Goal: Task Accomplishment & Management: Complete application form

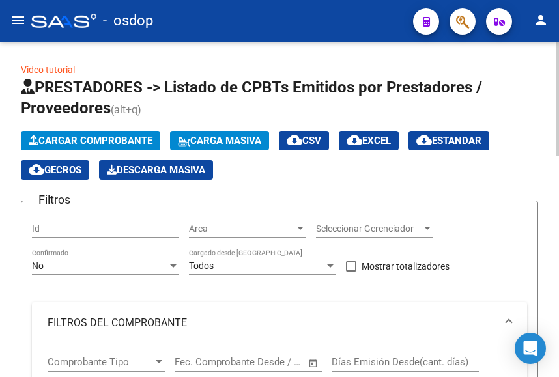
click at [145, 140] on span "Cargar Comprobante" at bounding box center [91, 141] width 124 height 12
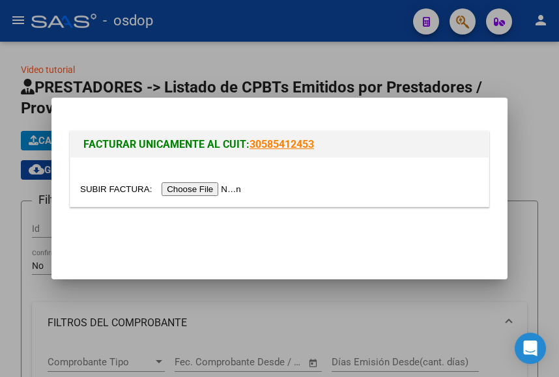
click at [179, 191] on input "file" at bounding box center [162, 189] width 165 height 14
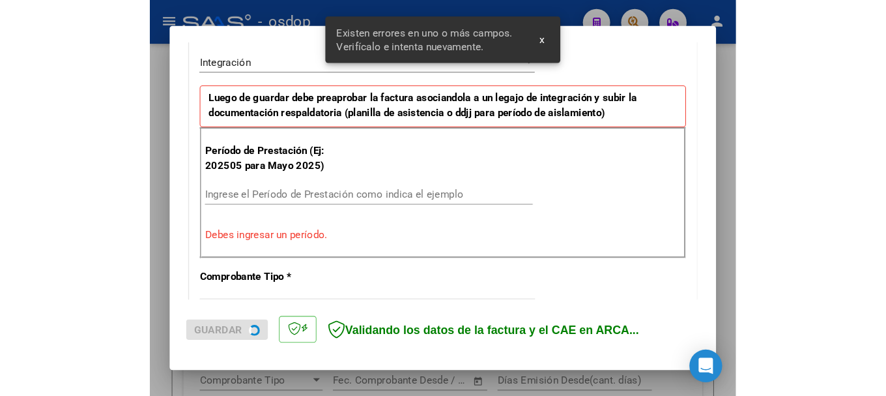
scroll to position [307, 0]
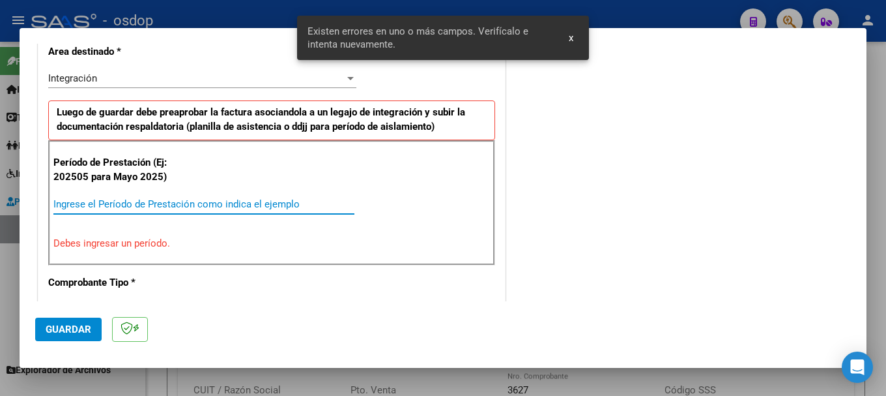
click at [104, 207] on input "Ingrese el Período de Prestación como indica el ejemplo" at bounding box center [203, 204] width 301 height 12
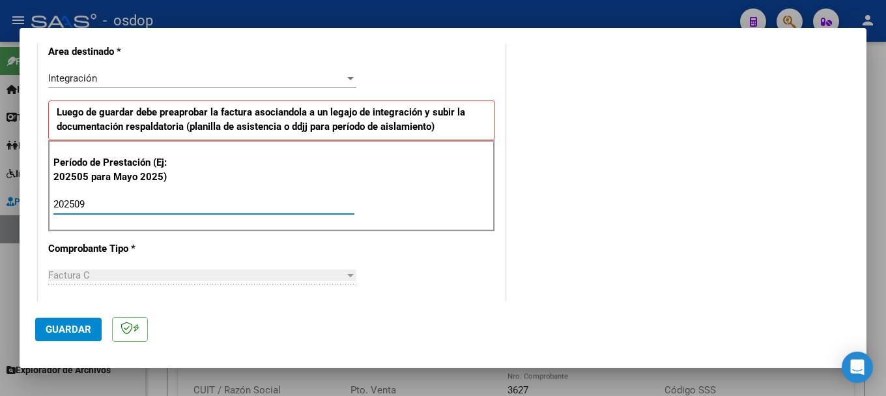
type input "202509"
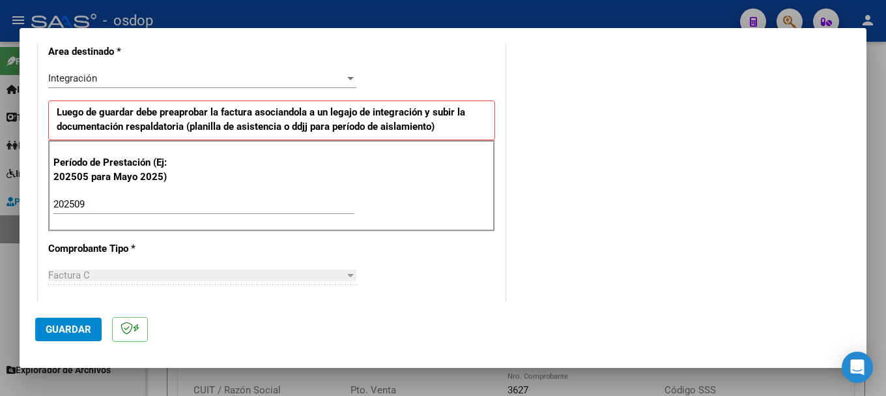
click at [399, 174] on div "Período de Prestación (Ej: 202505 para Mayo 2025) 202509 Ingrese el Período de …" at bounding box center [271, 185] width 447 height 91
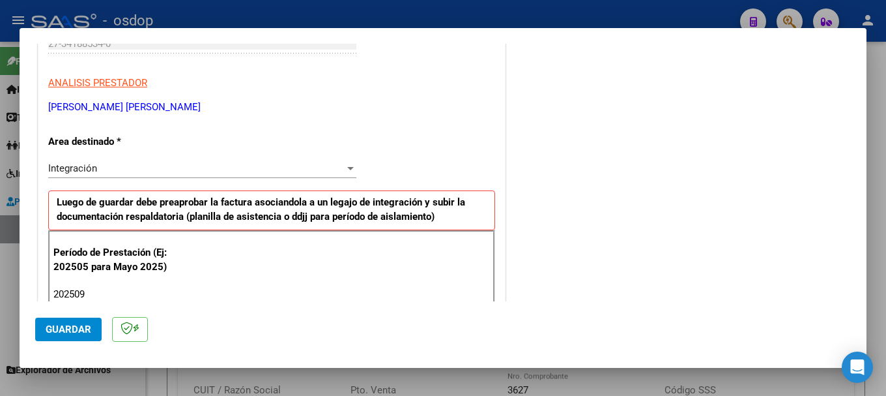
scroll to position [0, 0]
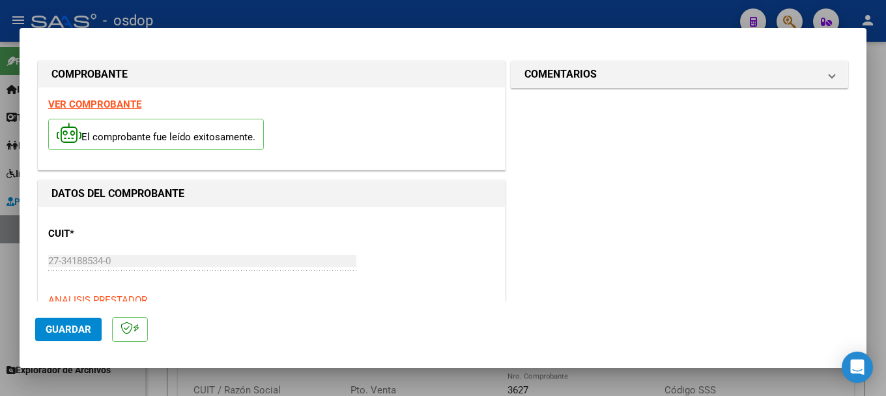
click at [91, 103] on strong "VER COMPROBANTE" at bounding box center [94, 104] width 93 height 12
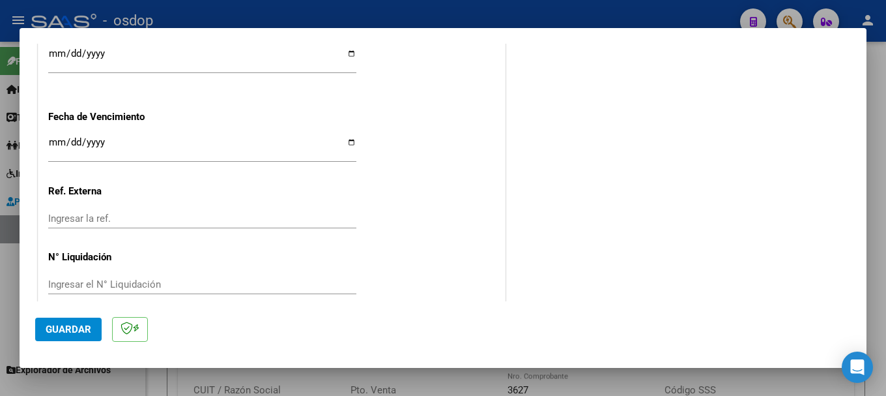
scroll to position [964, 0]
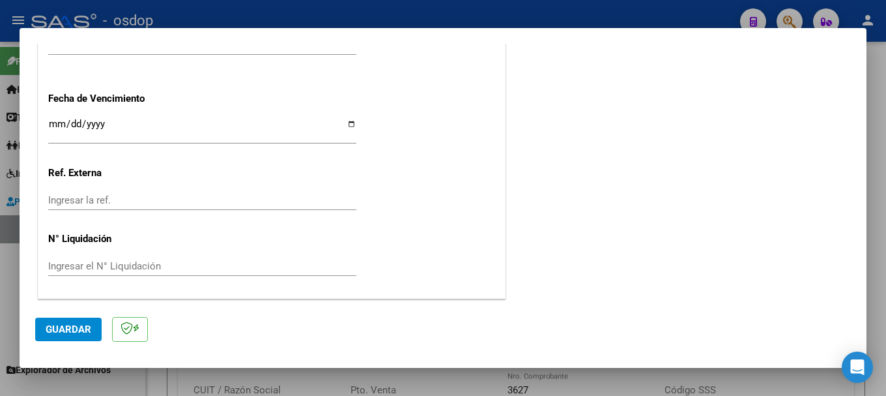
click at [78, 326] on span "Guardar" at bounding box center [69, 329] width 46 height 12
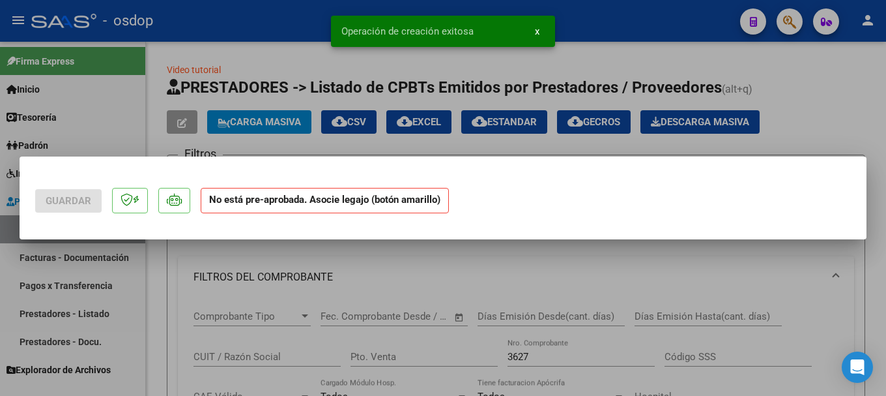
scroll to position [0, 0]
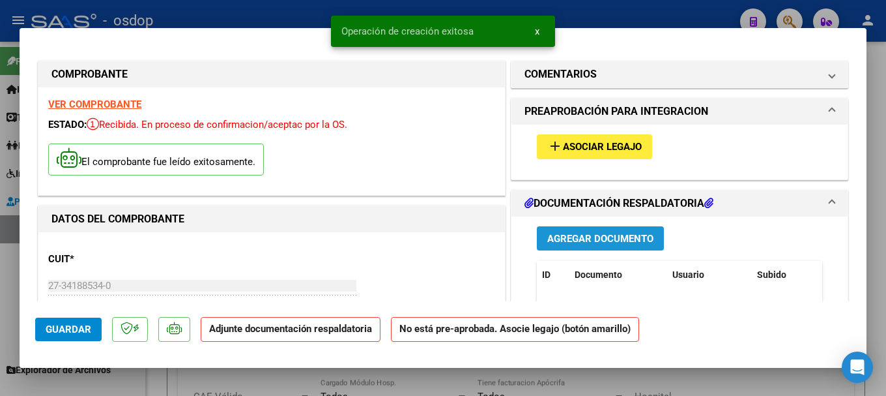
click at [558, 239] on span "Agregar Documento" at bounding box center [600, 239] width 106 height 12
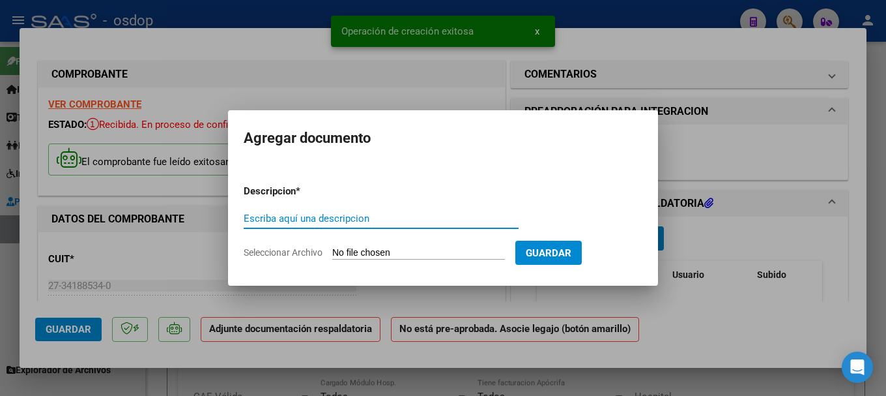
click at [420, 255] on input "Seleccionar Archivo" at bounding box center [418, 253] width 173 height 12
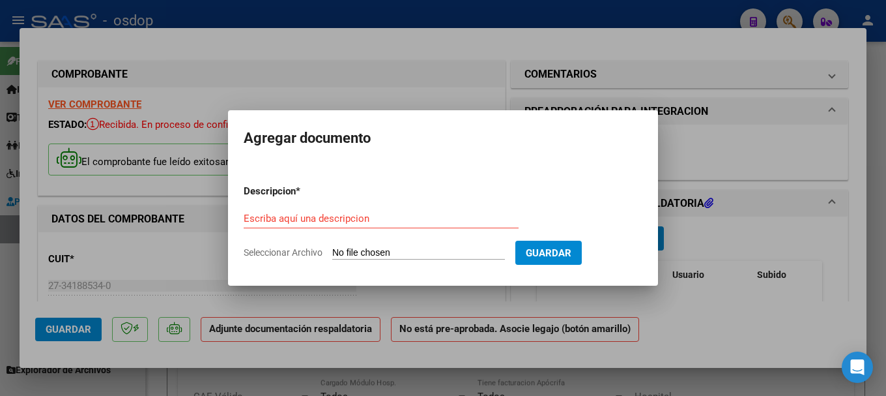
type input "C:\fakepath\[PERSON_NAME] - Septiembre .pdf"
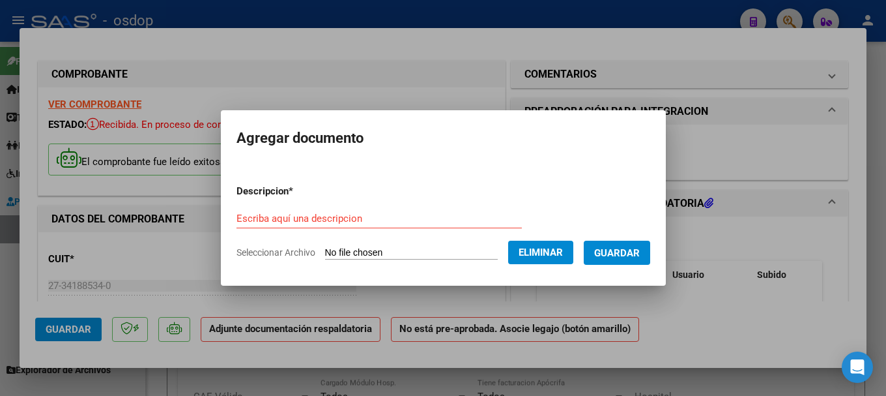
click at [266, 223] on input "Escriba aquí una descripcion" at bounding box center [379, 218] width 285 height 12
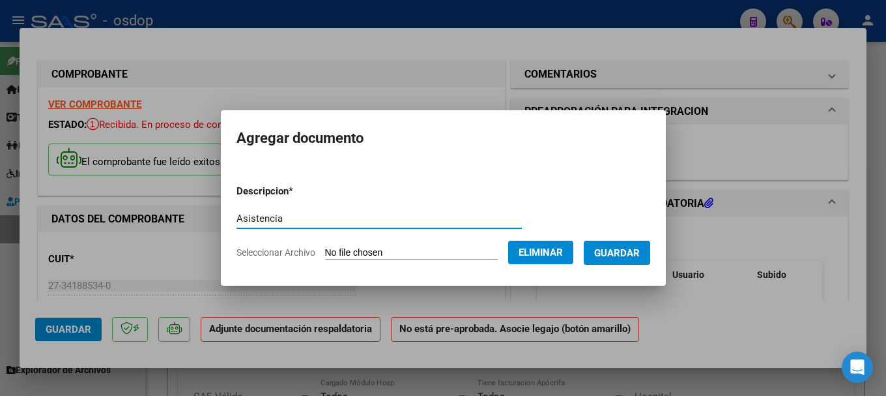
type input "Asistencia"
click at [558, 251] on span "Guardar" at bounding box center [617, 253] width 46 height 12
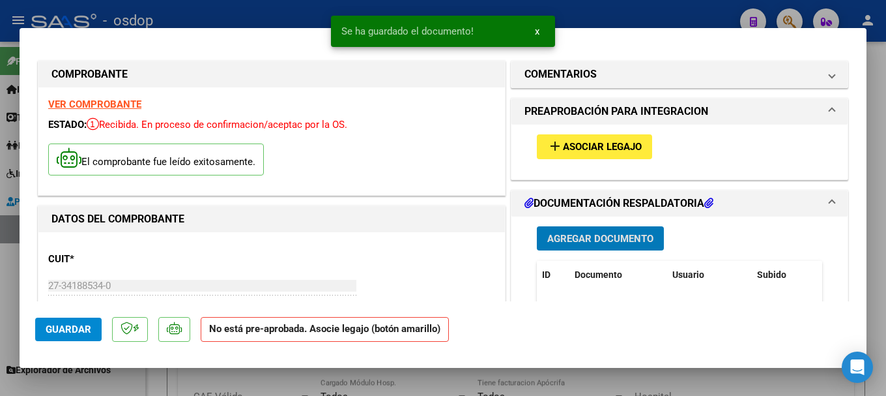
click at [558, 146] on span "Asociar Legajo" at bounding box center [602, 147] width 79 height 12
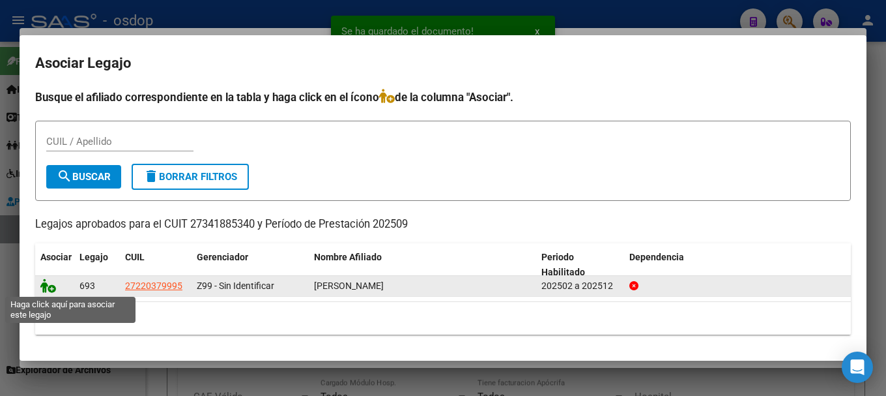
click at [44, 285] on icon at bounding box center [48, 285] width 16 height 14
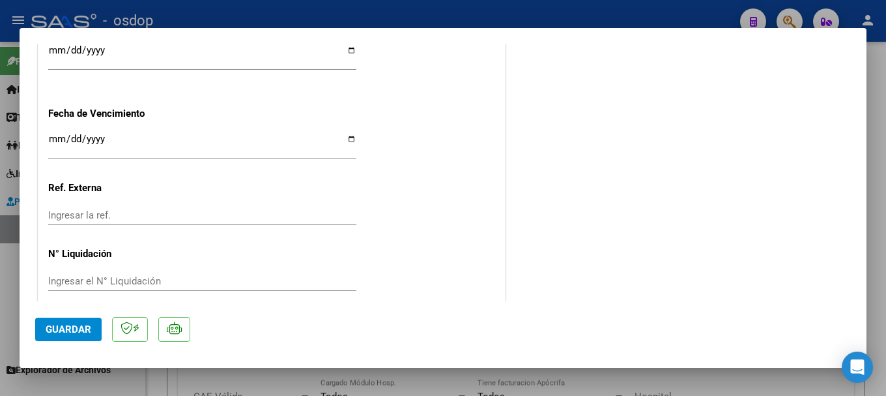
scroll to position [983, 0]
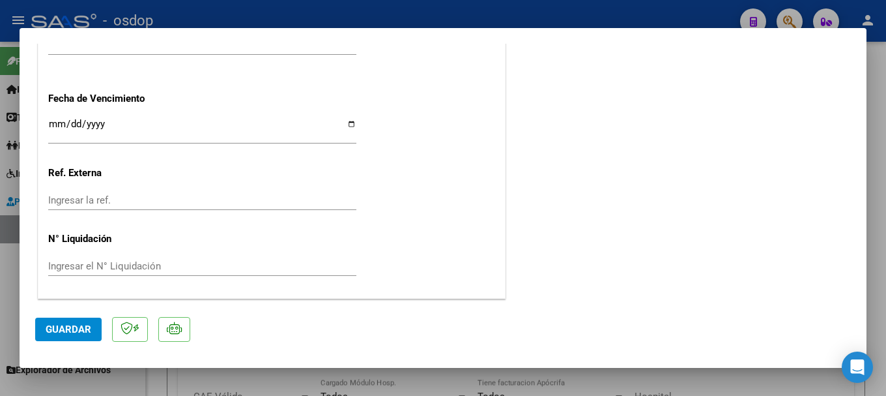
click at [75, 327] on span "Guardar" at bounding box center [69, 329] width 46 height 12
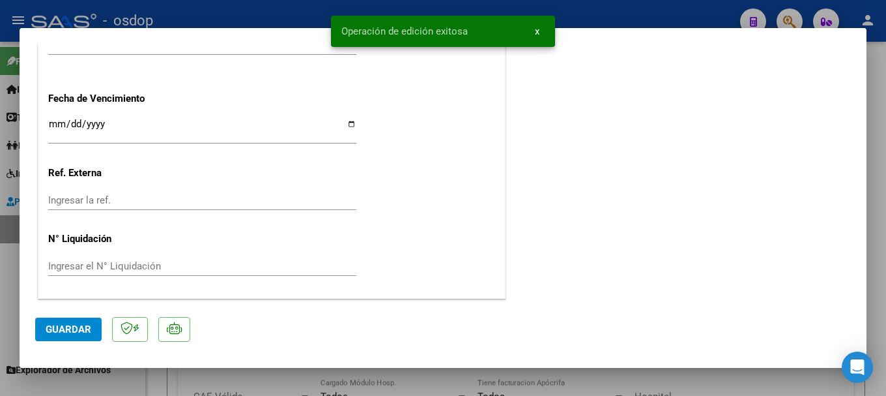
drag, startPoint x: 354, startPoint y: 27, endPoint x: 476, endPoint y: 29, distance: 121.2
click at [476, 29] on simple-snack-bar "Operación de edición exitosa x" at bounding box center [442, 31] width 203 height 13
copy span "Operación de edición exitosa"
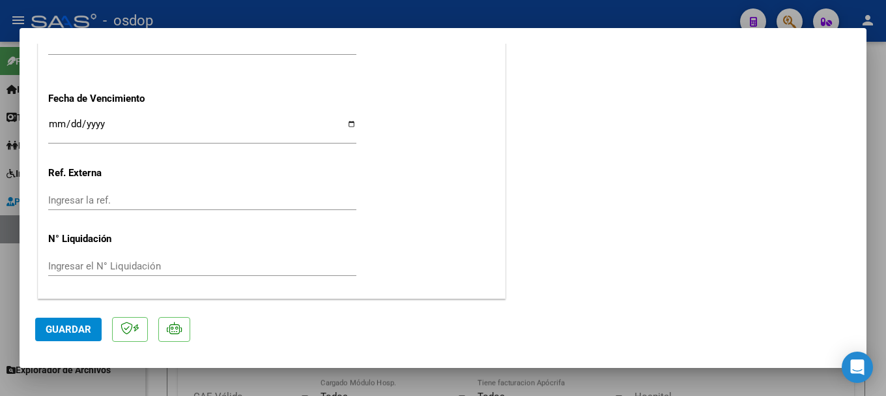
type input "$ 0,00"
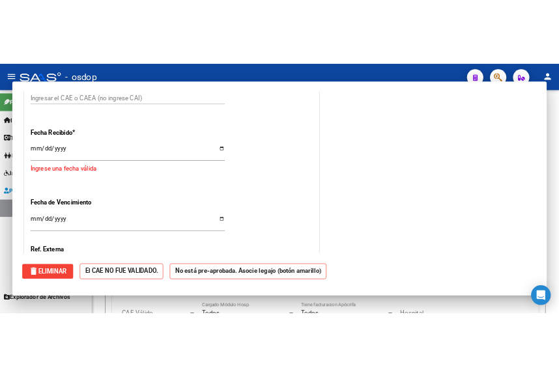
scroll to position [0, 0]
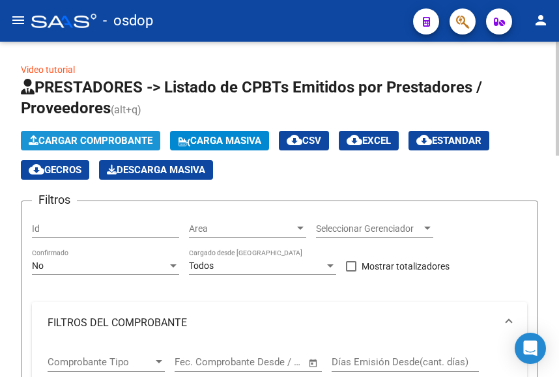
click at [110, 140] on span "Cargar Comprobante" at bounding box center [91, 141] width 124 height 12
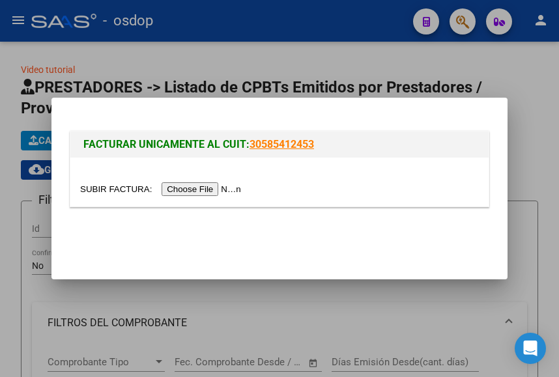
click at [188, 192] on input "file" at bounding box center [162, 189] width 165 height 14
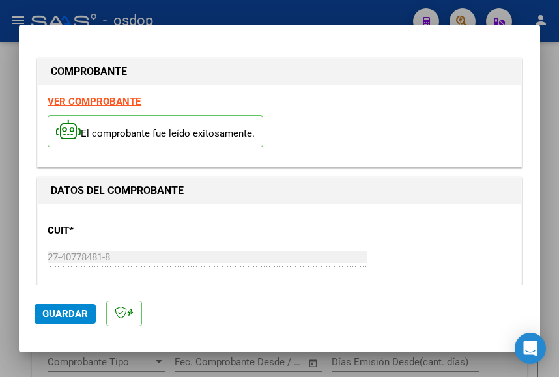
click at [104, 100] on strong "VER COMPROBANTE" at bounding box center [94, 102] width 93 height 12
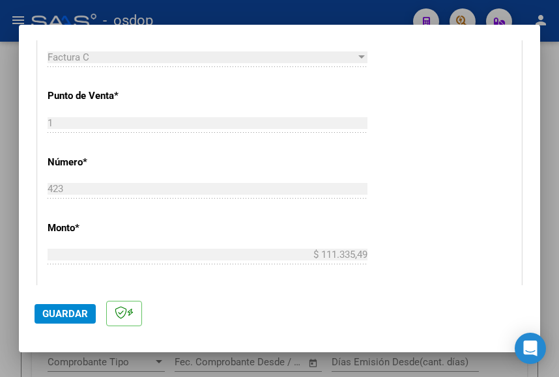
scroll to position [261, 0]
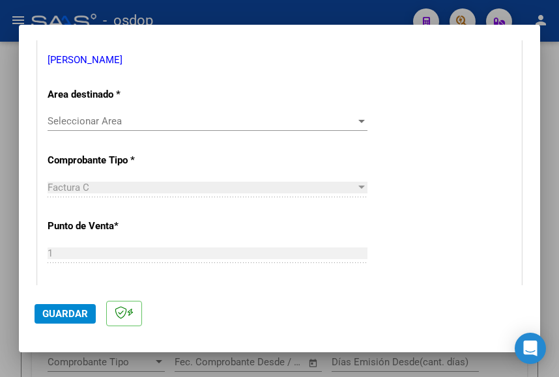
click at [89, 122] on span "Seleccionar Area" at bounding box center [202, 121] width 308 height 12
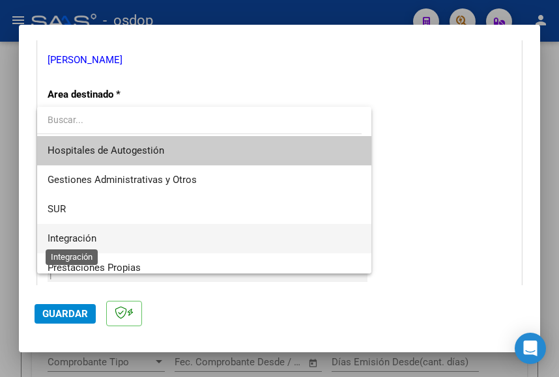
click at [72, 240] on span "Integración" at bounding box center [72, 239] width 49 height 12
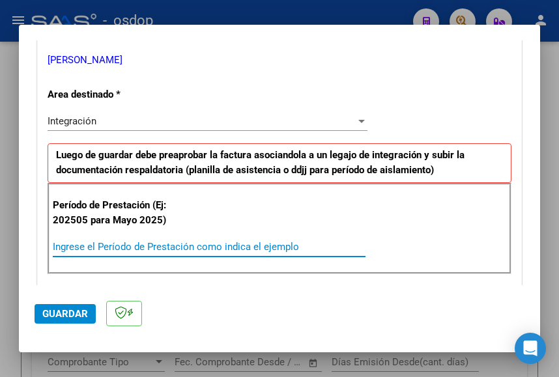
click at [102, 251] on input "Ingrese el Período de Prestación como indica el ejemplo" at bounding box center [209, 247] width 313 height 12
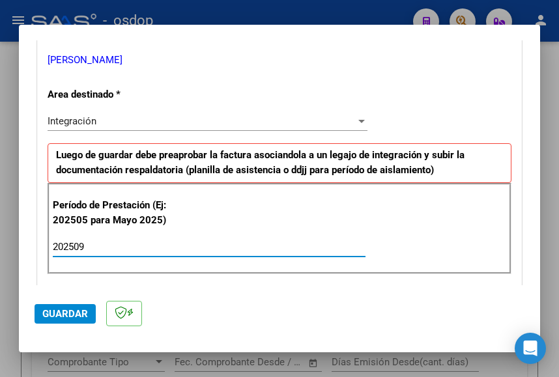
type input "202509"
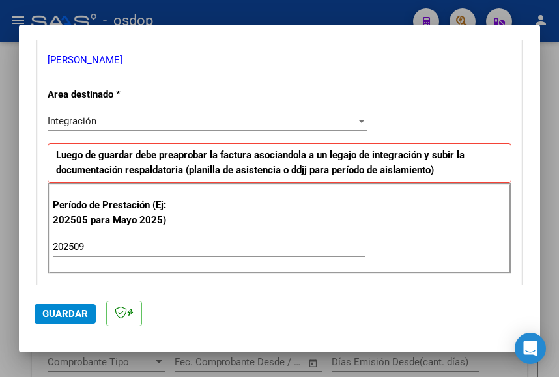
click at [422, 223] on div "Período de Prestación (Ej: 202505 para Mayo 2025) 202509 Ingrese el Período de …" at bounding box center [280, 228] width 464 height 91
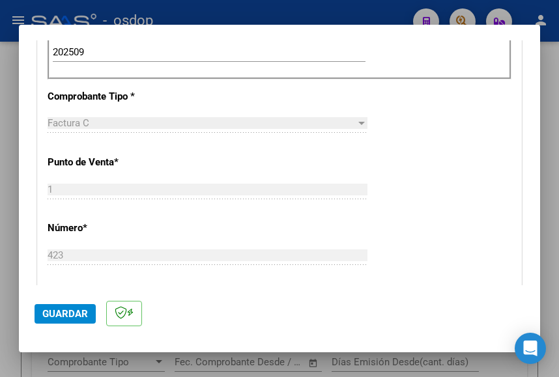
scroll to position [456, 0]
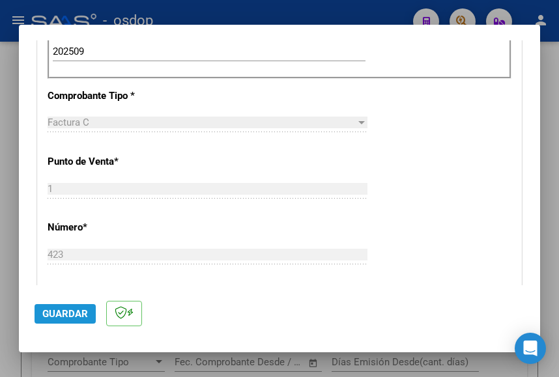
click at [68, 312] on span "Guardar" at bounding box center [65, 314] width 46 height 12
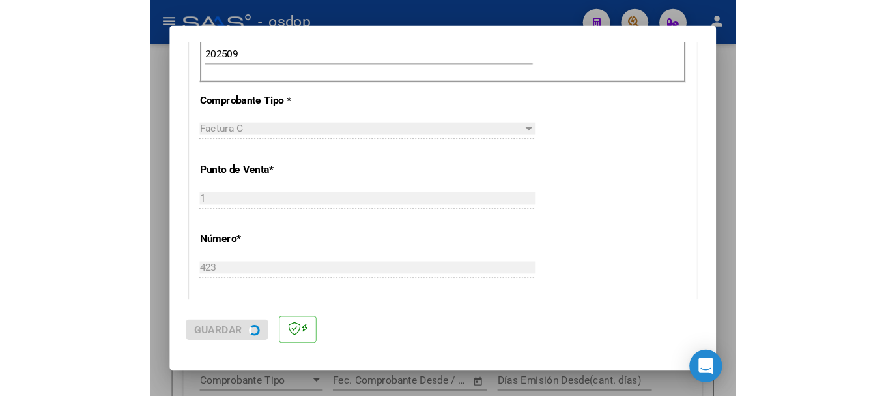
scroll to position [0, 0]
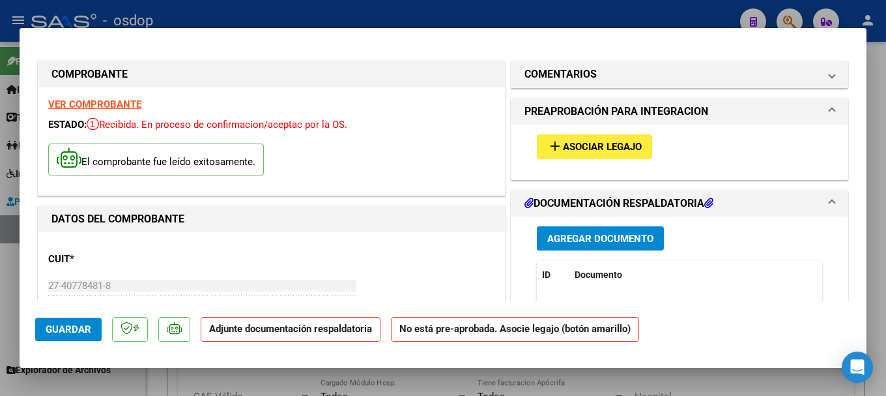
click at [558, 237] on span "Agregar Documento" at bounding box center [600, 239] width 106 height 12
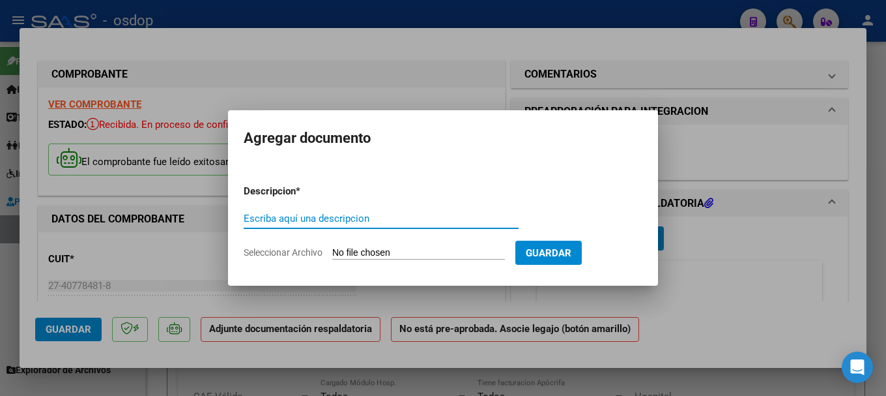
click at [381, 253] on input "Seleccionar Archivo" at bounding box center [418, 253] width 173 height 12
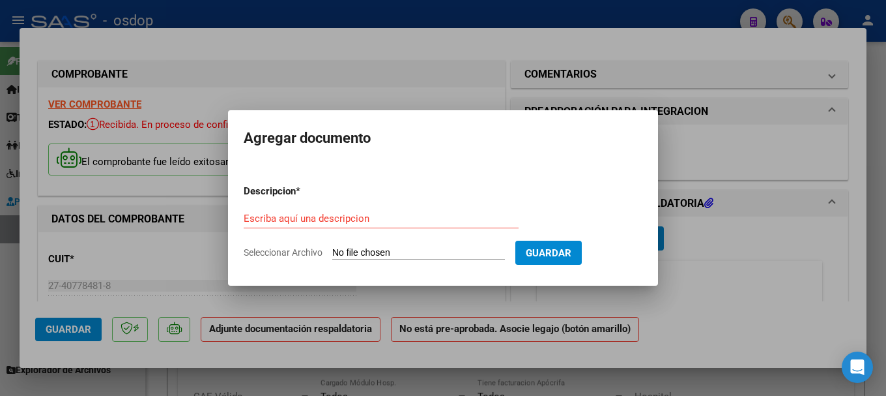
type input "C:\fakepath\[PERSON_NAME] FONO [DATE].pdf"
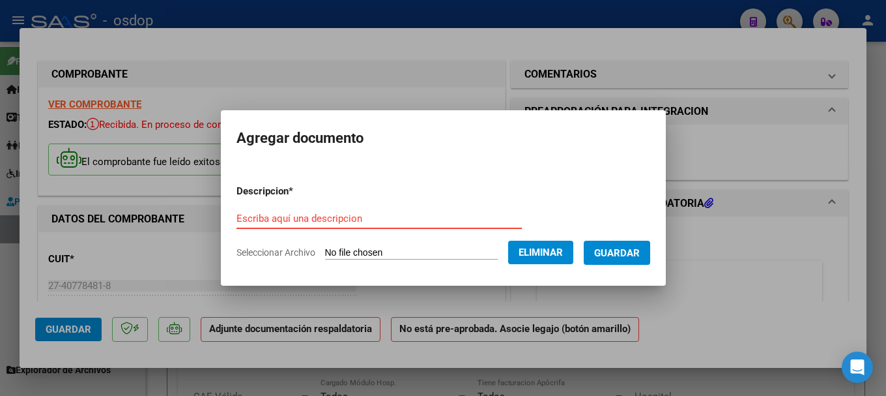
click at [270, 219] on input "Escriba aquí una descripcion" at bounding box center [379, 218] width 285 height 12
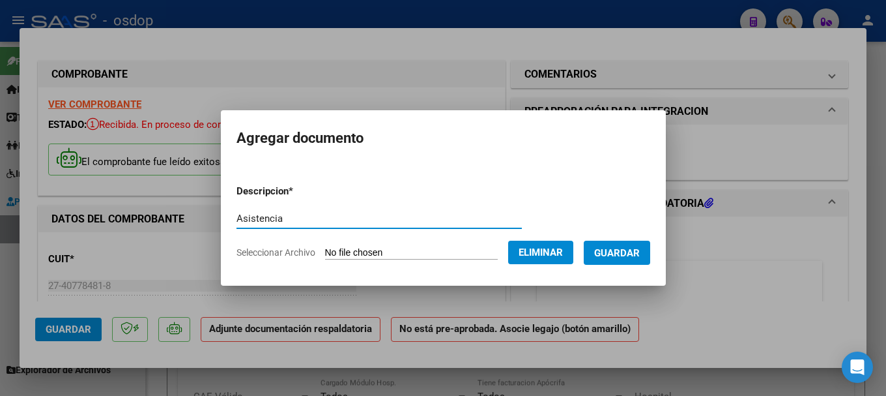
type input "Asistencia"
click at [558, 249] on span "Guardar" at bounding box center [617, 253] width 46 height 12
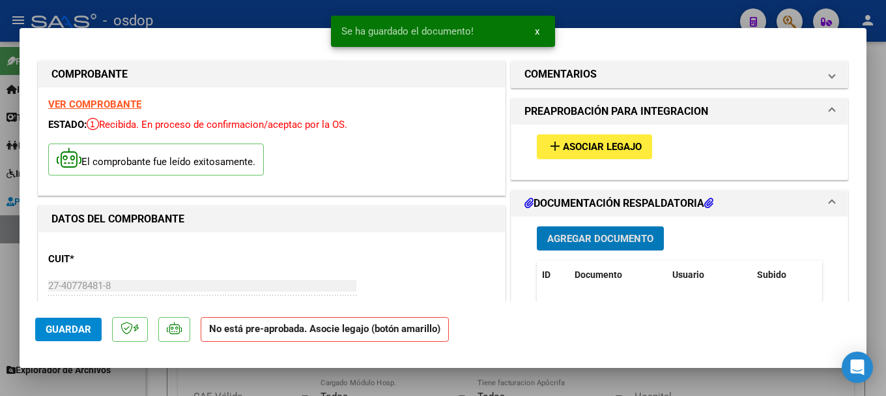
click at [558, 141] on span "Asociar Legajo" at bounding box center [602, 147] width 79 height 12
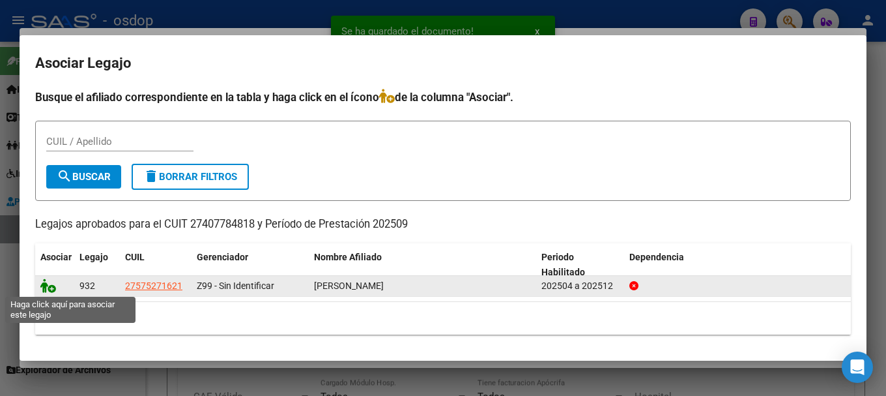
click at [41, 285] on icon at bounding box center [48, 285] width 16 height 14
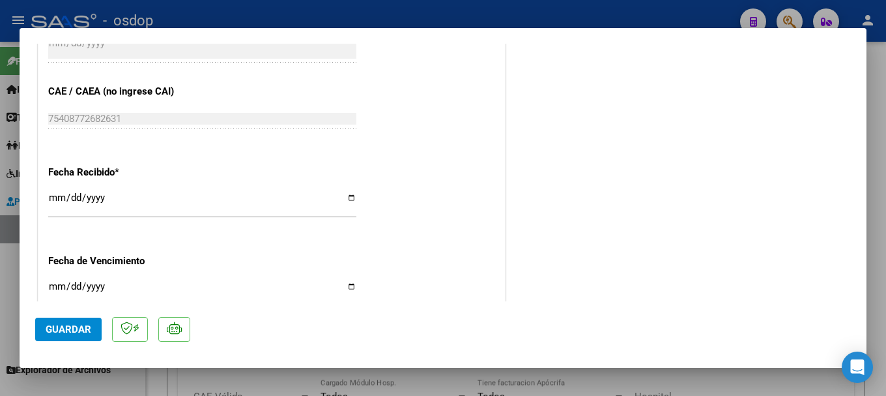
scroll to position [983, 0]
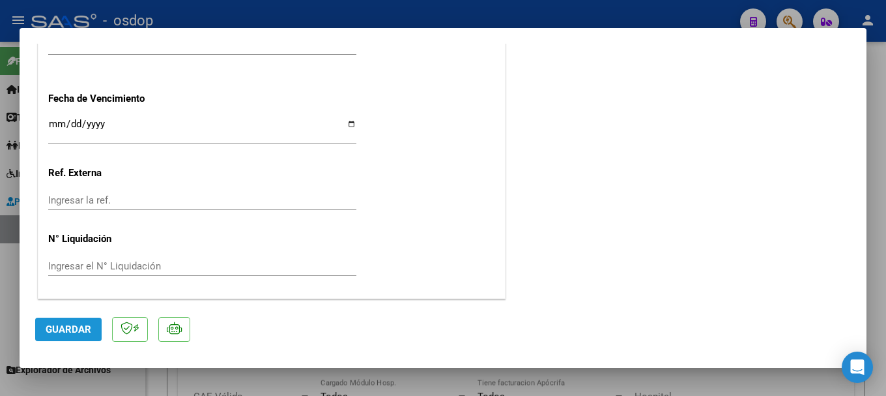
click at [84, 327] on span "Guardar" at bounding box center [69, 329] width 46 height 12
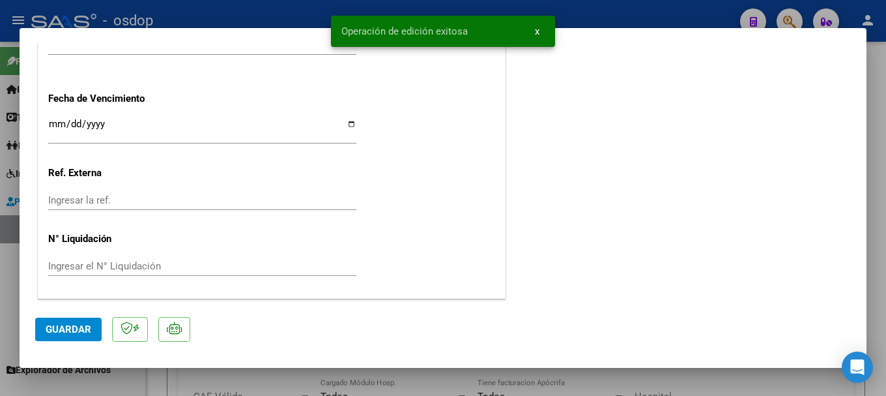
drag, startPoint x: 341, startPoint y: 25, endPoint x: 480, endPoint y: 31, distance: 139.6
click at [480, 31] on snack-bar-container "Operación de edición exitosa x" at bounding box center [443, 31] width 224 height 31
copy span "Operación de edición exitosa"
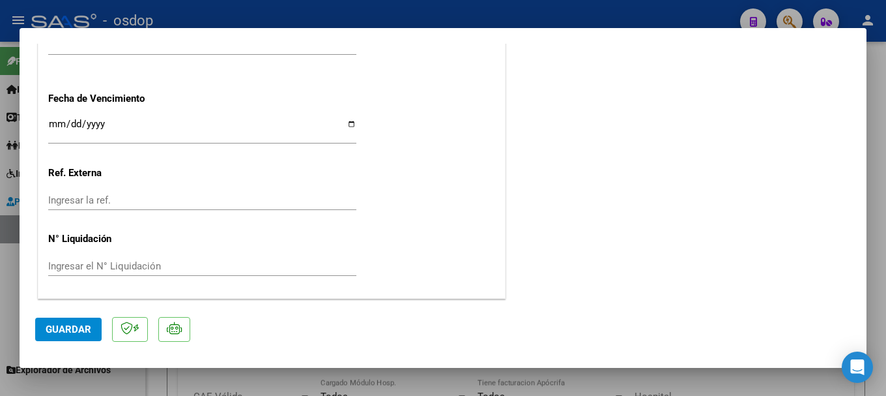
type input "$ 0,00"
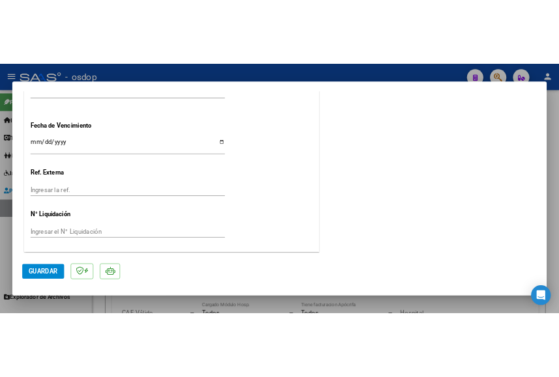
scroll to position [0, 0]
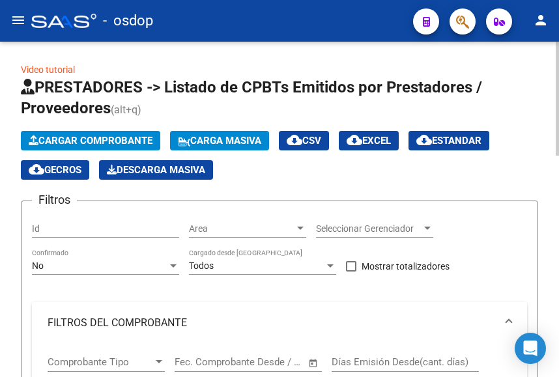
click at [109, 138] on span "Cargar Comprobante" at bounding box center [91, 141] width 124 height 12
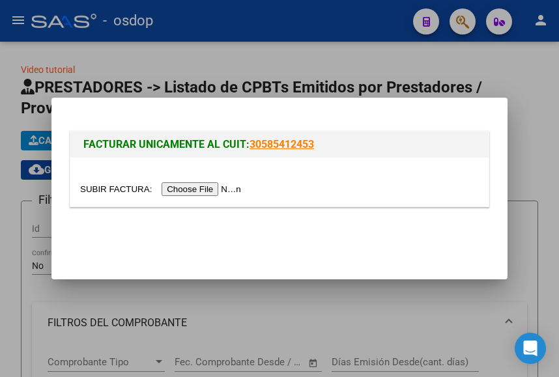
click at [192, 188] on input "file" at bounding box center [162, 189] width 165 height 14
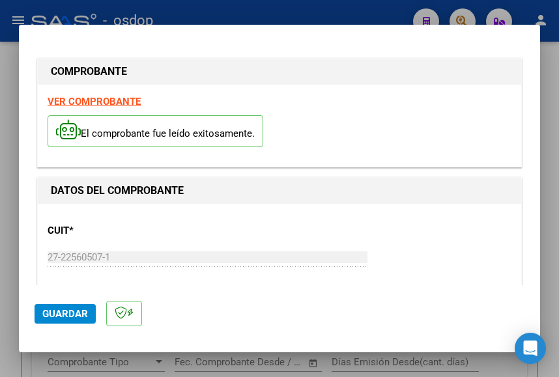
click at [121, 100] on strong "VER COMPROBANTE" at bounding box center [94, 102] width 93 height 12
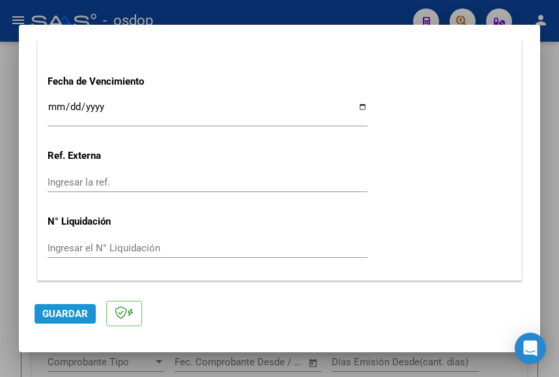
click at [78, 317] on span "Guardar" at bounding box center [65, 314] width 46 height 12
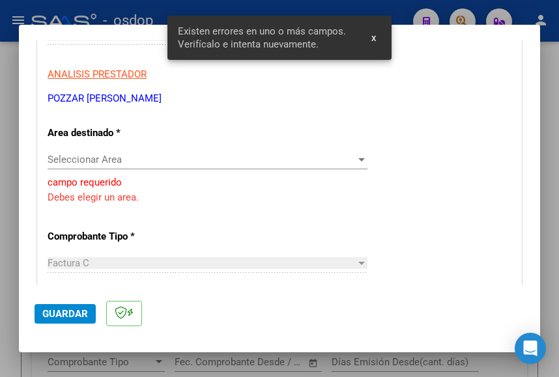
scroll to position [213, 0]
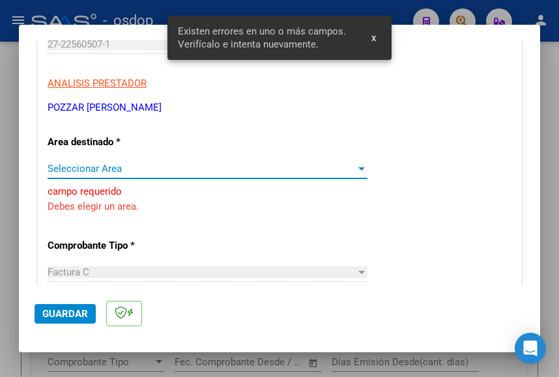
click at [122, 171] on span "Seleccionar Area" at bounding box center [202, 169] width 308 height 12
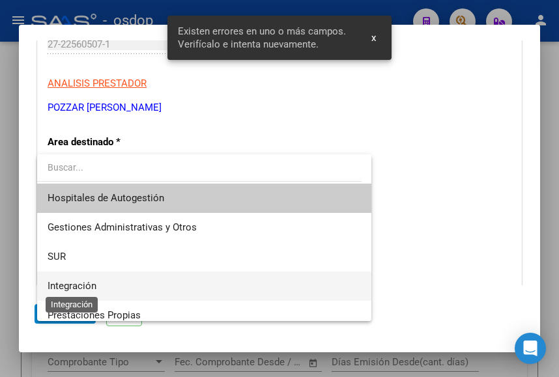
click at [84, 284] on span "Integración" at bounding box center [72, 286] width 49 height 12
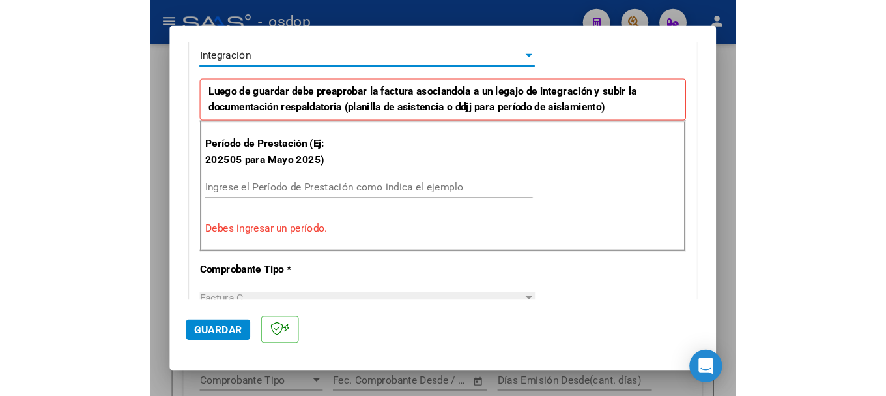
scroll to position [343, 0]
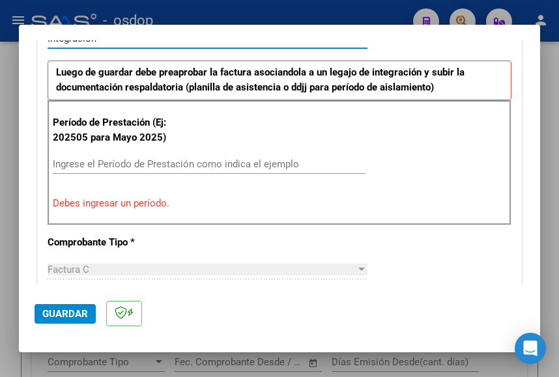
click at [85, 165] on input "Ingrese el Período de Prestación como indica el ejemplo" at bounding box center [209, 164] width 313 height 12
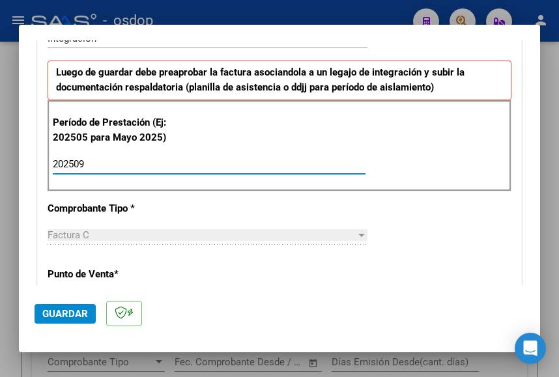
type input "202509"
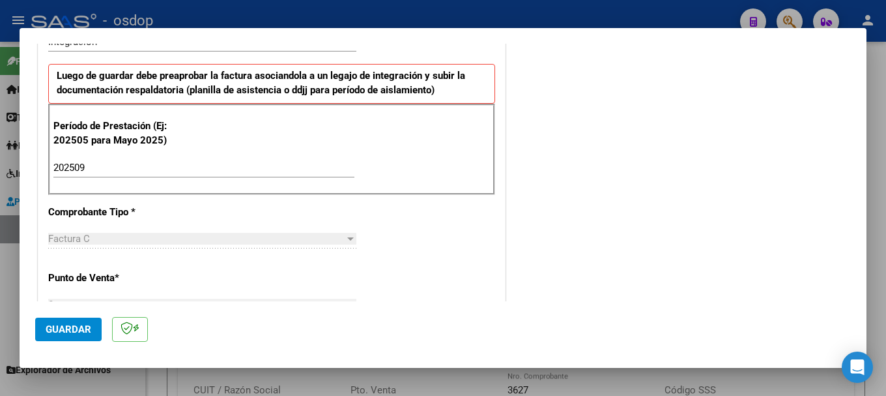
click at [77, 326] on span "Guardar" at bounding box center [69, 329] width 46 height 12
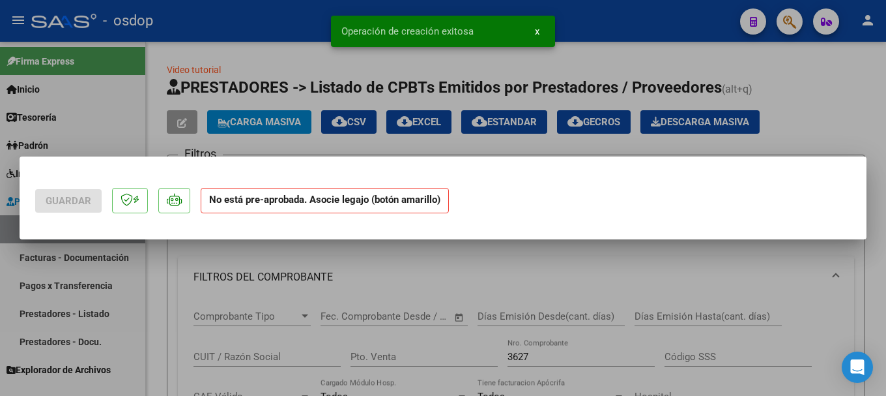
scroll to position [0, 0]
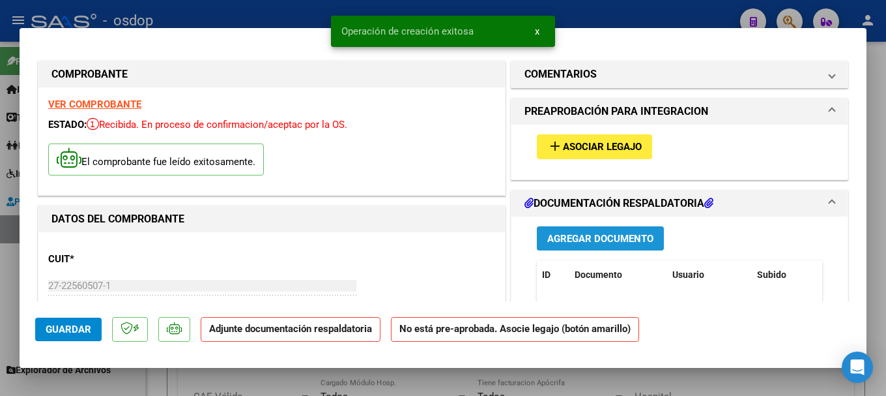
click at [558, 236] on span "Agregar Documento" at bounding box center [600, 239] width 106 height 12
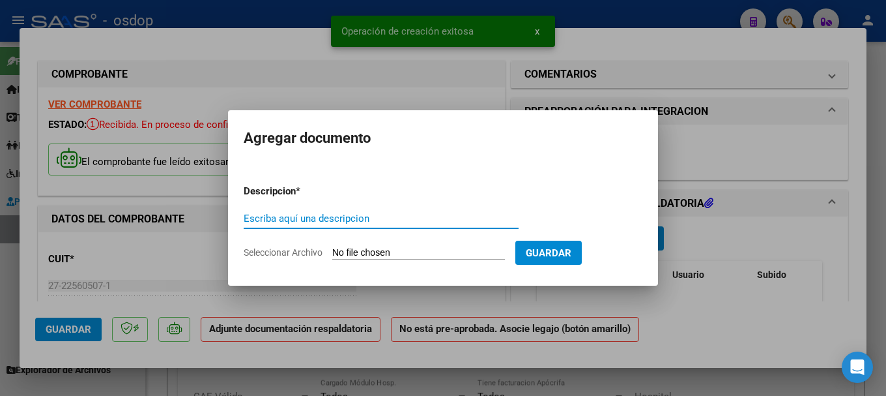
click at [383, 254] on input "Seleccionar Archivo" at bounding box center [418, 253] width 173 height 12
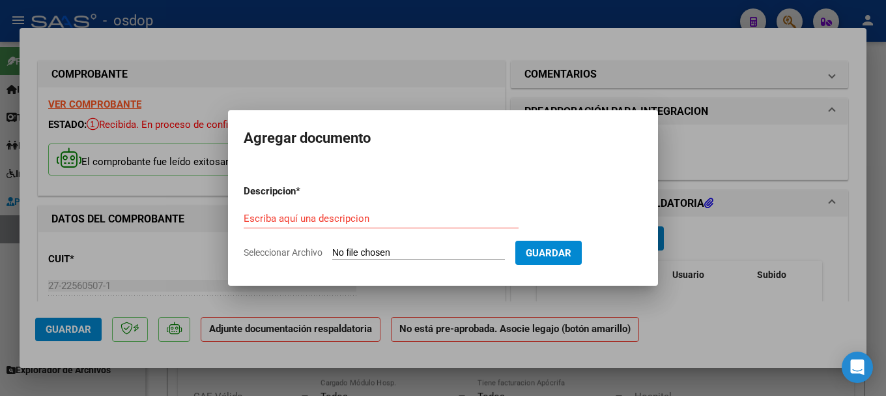
type input "C:\fakepath\planilla Emir set 25.pdf"
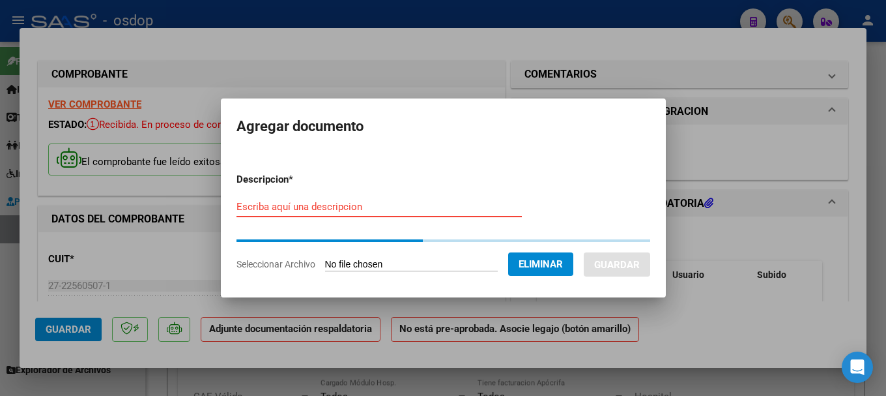
click at [253, 210] on input "Escriba aquí una descripcion" at bounding box center [379, 207] width 285 height 12
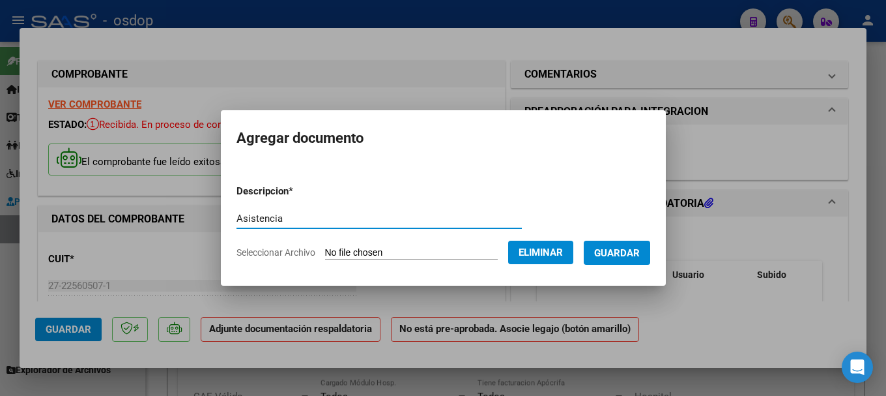
type input "Asistencia"
click at [558, 255] on span "Guardar" at bounding box center [617, 253] width 46 height 12
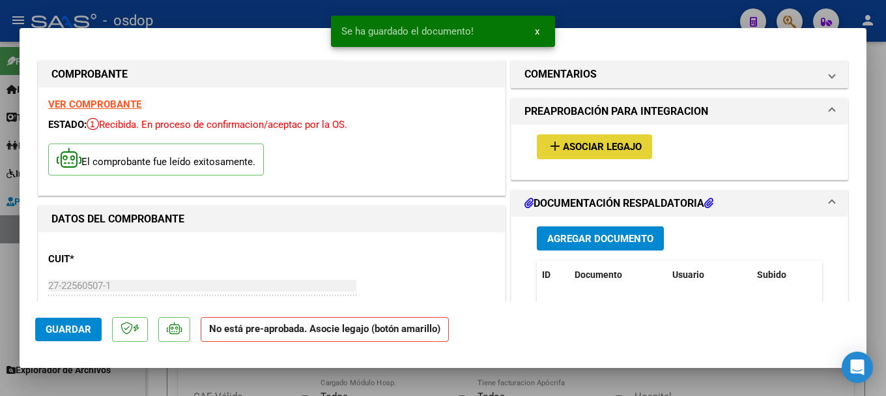
click at [558, 147] on span "Asociar Legajo" at bounding box center [602, 147] width 79 height 12
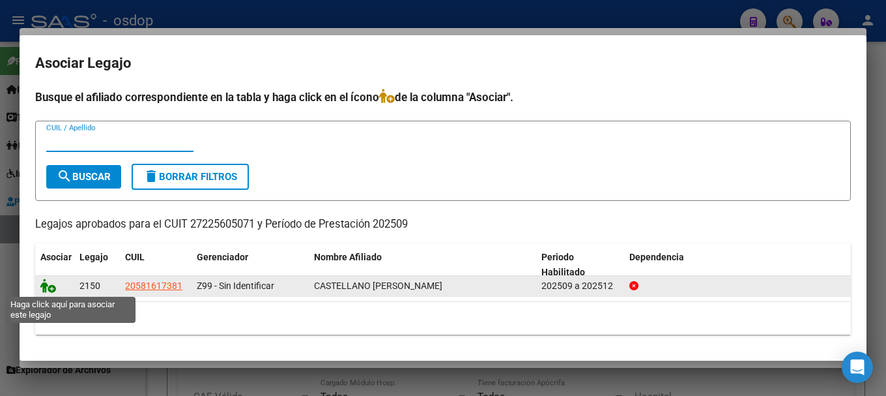
click at [43, 286] on icon at bounding box center [48, 285] width 16 height 14
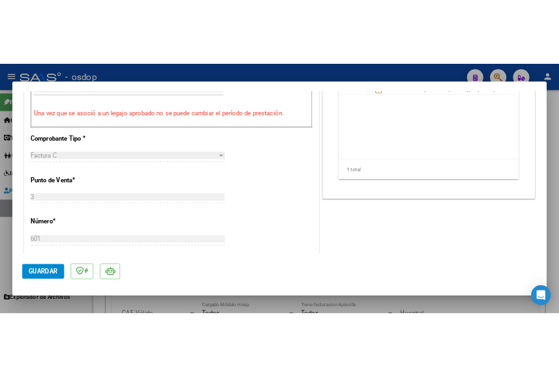
scroll to position [717, 0]
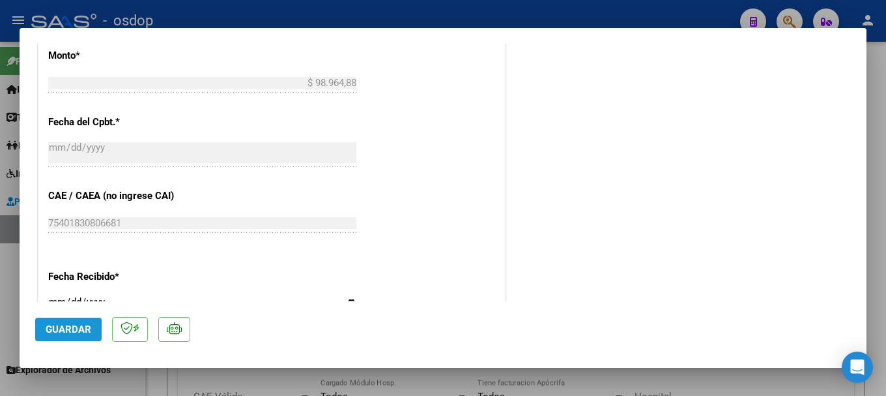
click at [70, 324] on span "Guardar" at bounding box center [69, 329] width 46 height 12
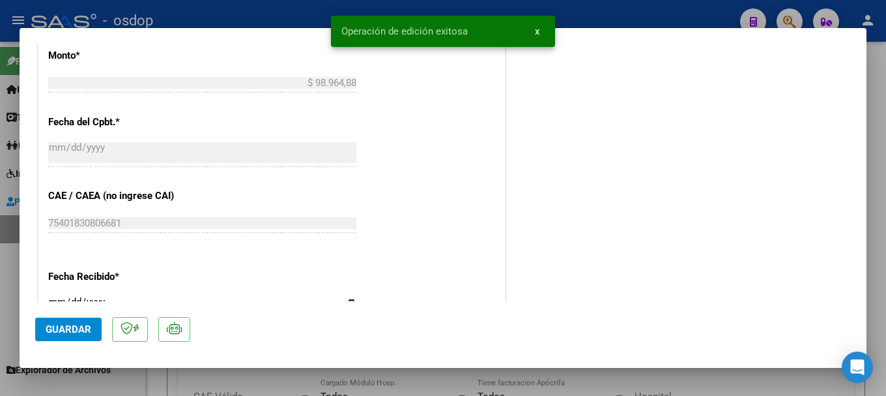
drag, startPoint x: 340, startPoint y: 31, endPoint x: 468, endPoint y: 24, distance: 127.9
click at [468, 24] on snack-bar-container "Operación de edición exitosa x" at bounding box center [443, 31] width 224 height 31
copy span "Operación de edición exitosa"
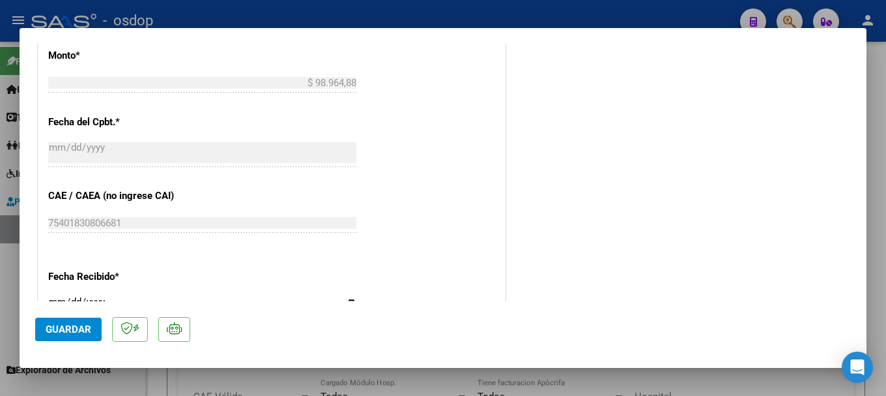
type input "$ 0,00"
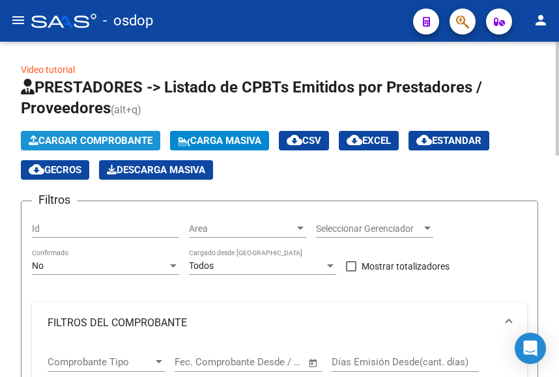
click at [94, 136] on span "Cargar Comprobante" at bounding box center [91, 141] width 124 height 12
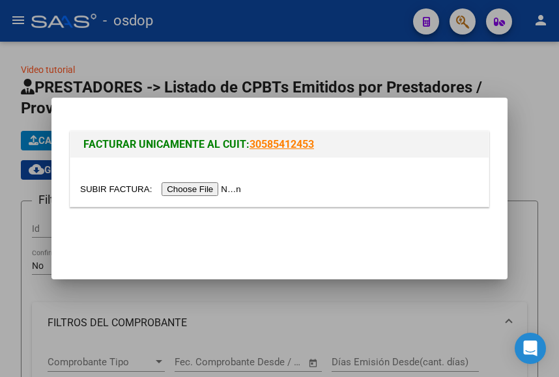
click at [196, 192] on input "file" at bounding box center [162, 189] width 165 height 14
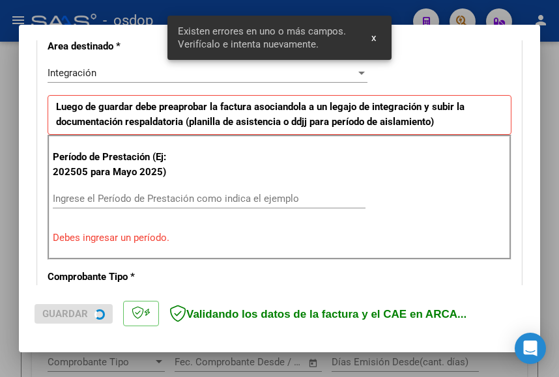
scroll to position [331, 0]
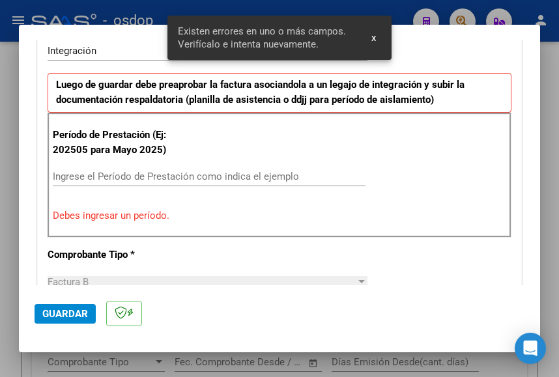
click at [74, 182] on input "Ingrese el Período de Prestación como indica el ejemplo" at bounding box center [209, 177] width 313 height 12
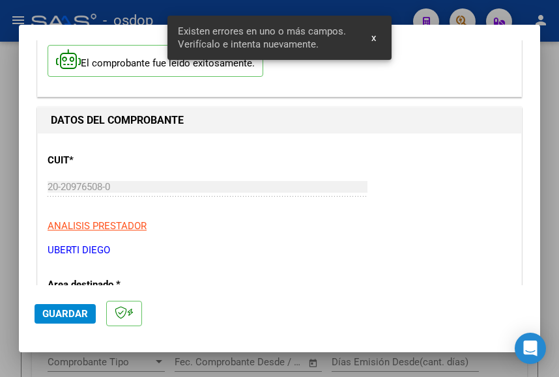
scroll to position [0, 0]
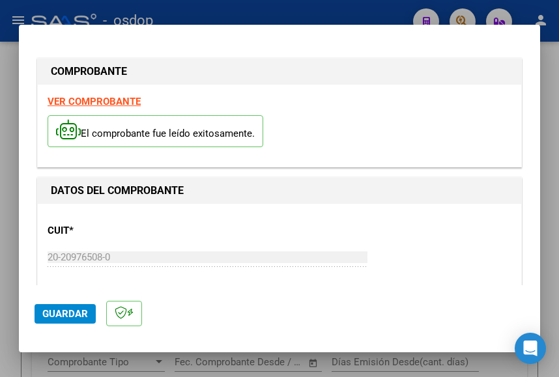
type input "202509"
click at [111, 98] on strong "VER COMPROBANTE" at bounding box center [94, 102] width 93 height 12
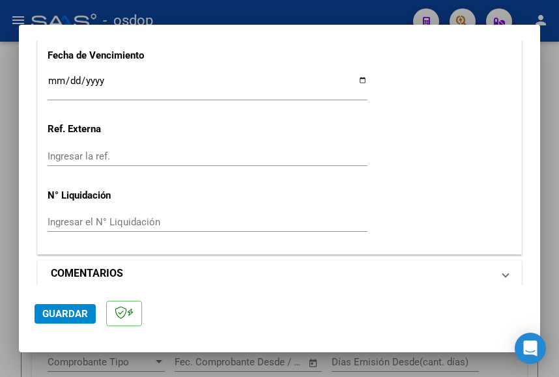
scroll to position [1016, 0]
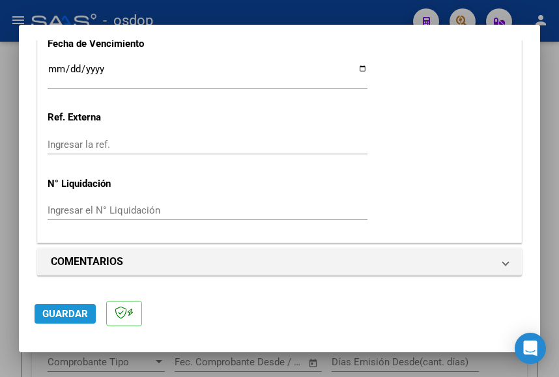
click at [78, 309] on span "Guardar" at bounding box center [65, 314] width 46 height 12
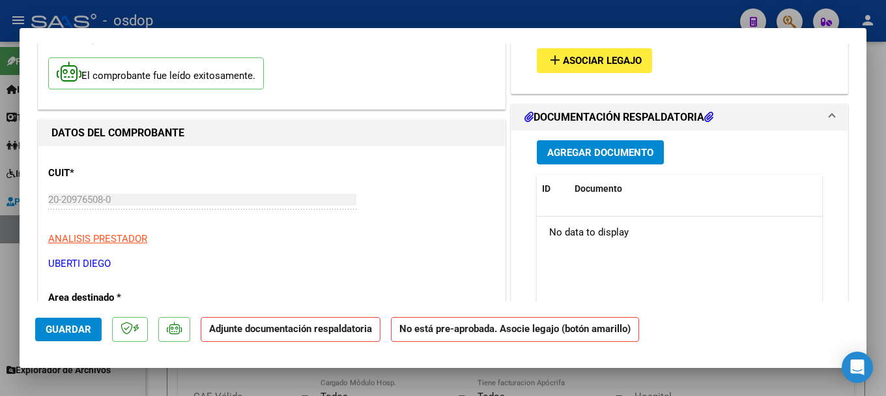
scroll to position [0, 0]
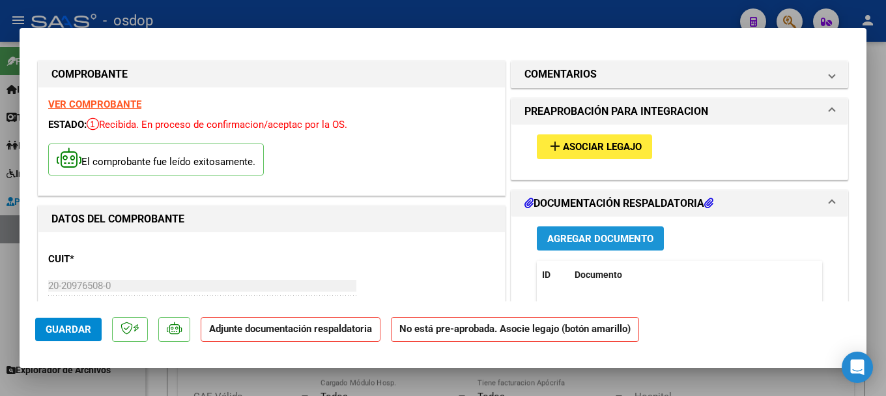
click at [558, 235] on span "Agregar Documento" at bounding box center [600, 239] width 106 height 12
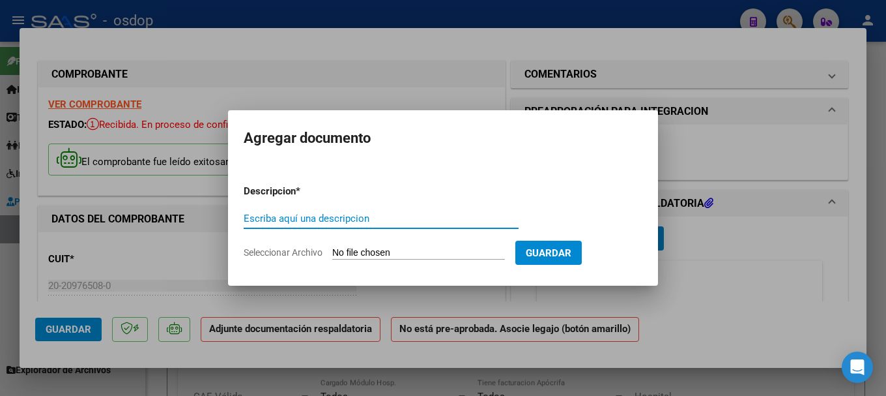
click at [372, 250] on input "Seleccionar Archivo" at bounding box center [418, 253] width 173 height 12
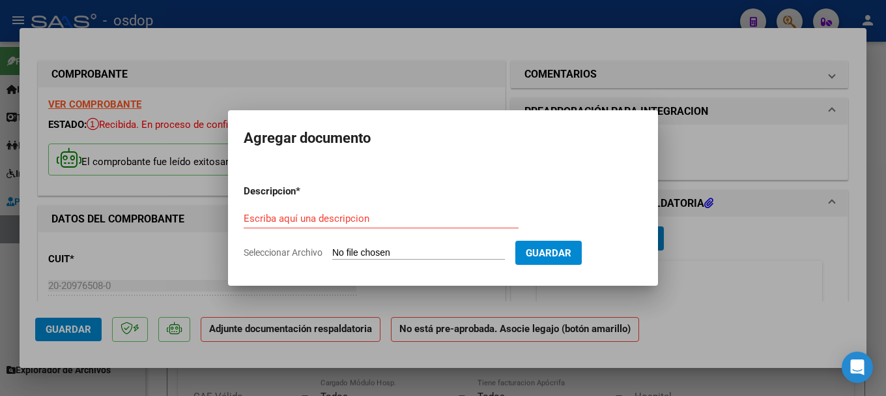
type input "C:\fakepath\[PERSON_NAME] KINE [DATE].pdf"
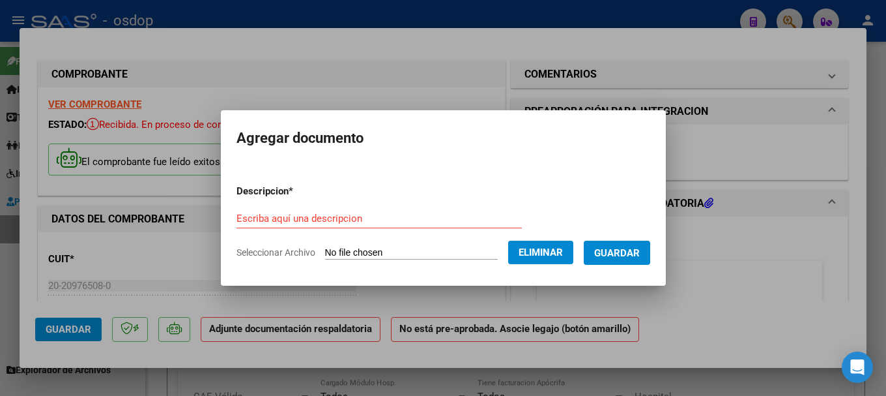
drag, startPoint x: 248, startPoint y: 213, endPoint x: 244, endPoint y: 229, distance: 16.3
click at [244, 222] on input "Escriba aquí una descripcion" at bounding box center [379, 218] width 285 height 12
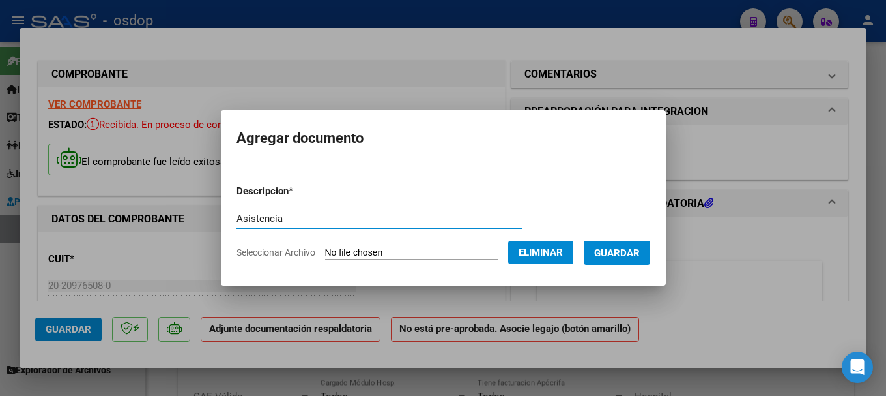
type input "Asistencia"
click at [558, 250] on span "Guardar" at bounding box center [617, 253] width 46 height 12
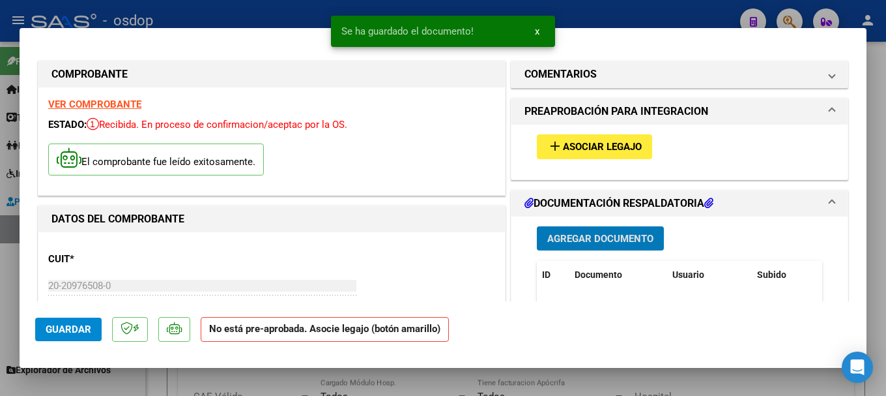
click at [558, 145] on span "Asociar Legajo" at bounding box center [602, 147] width 79 height 12
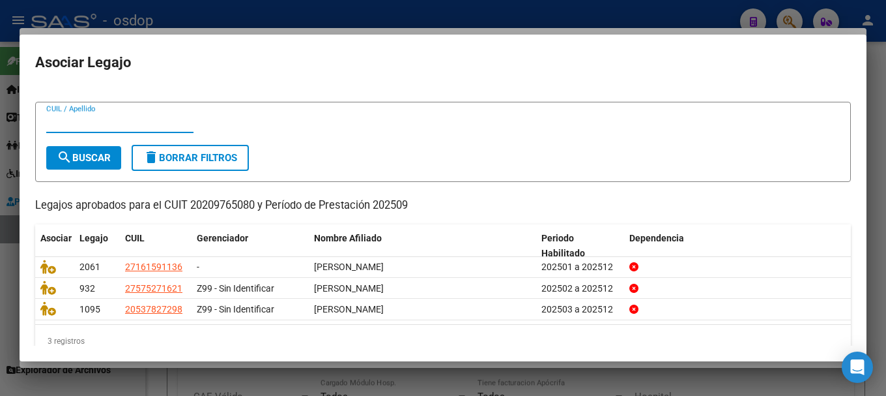
scroll to position [42, 0]
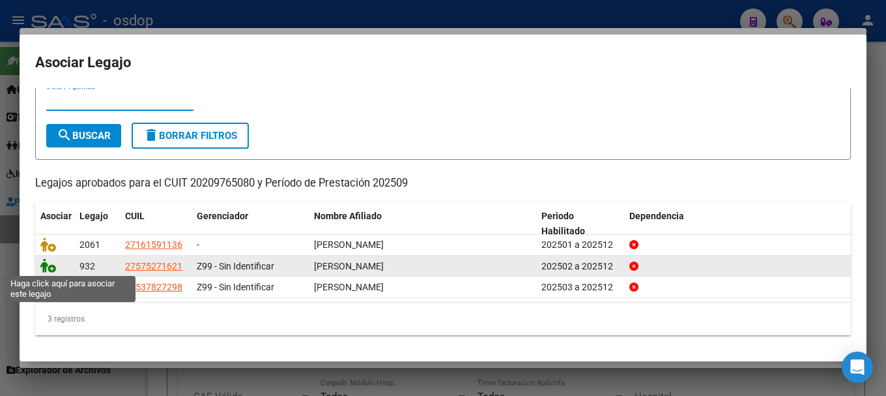
click at [45, 263] on icon at bounding box center [48, 265] width 16 height 14
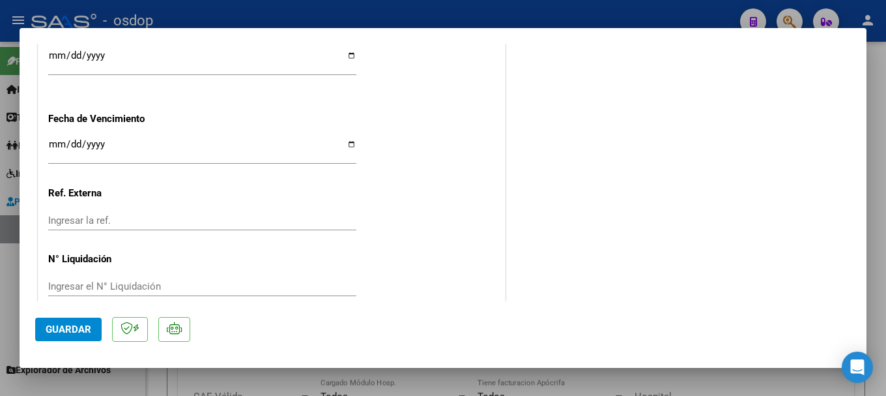
scroll to position [983, 0]
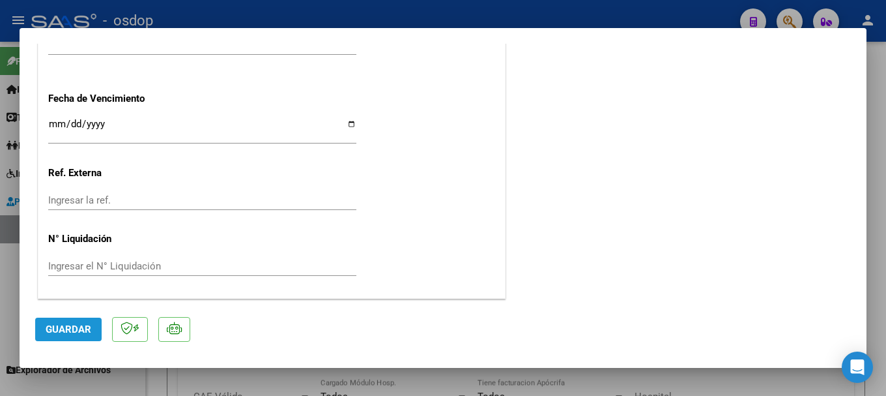
click at [80, 331] on span "Guardar" at bounding box center [69, 329] width 46 height 12
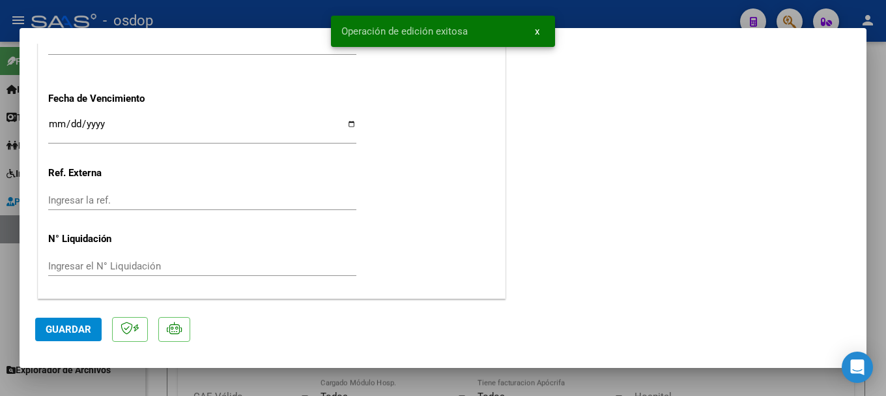
drag, startPoint x: 342, startPoint y: 28, endPoint x: 465, endPoint y: 28, distance: 123.1
click at [465, 28] on span "Operación de edición exitosa" at bounding box center [404, 31] width 126 height 13
copy span "Operación de edición exitosa"
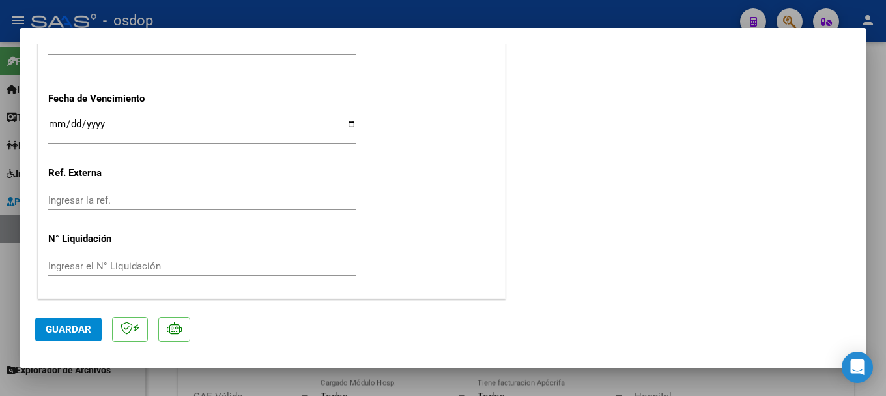
type input "$ 0,00"
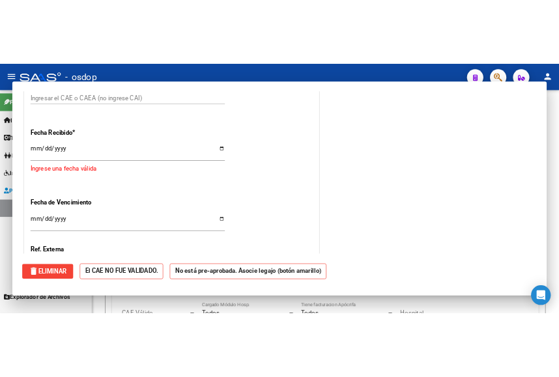
scroll to position [0, 0]
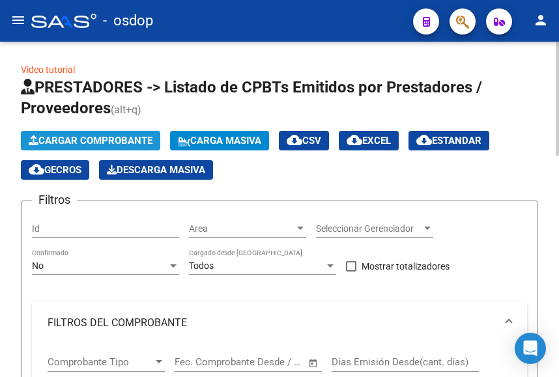
click at [82, 142] on span "Cargar Comprobante" at bounding box center [91, 141] width 124 height 12
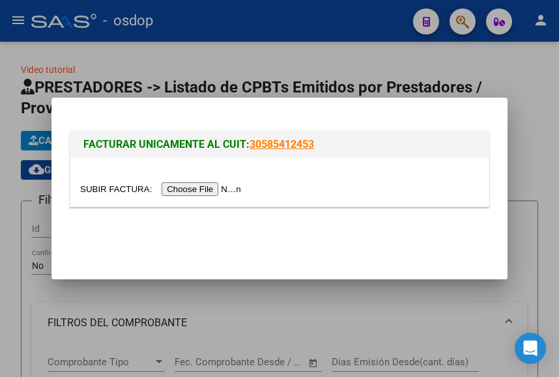
click at [180, 188] on input "file" at bounding box center [162, 189] width 165 height 14
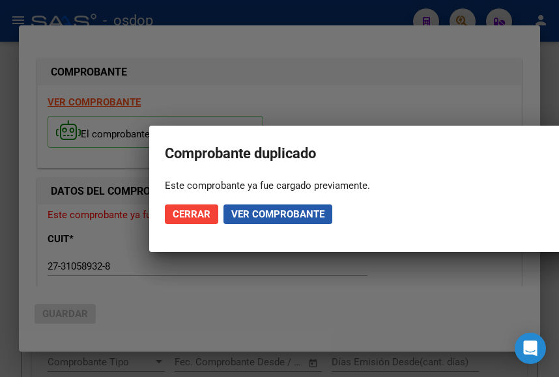
click at [301, 214] on span "Ver comprobante" at bounding box center [277, 215] width 93 height 12
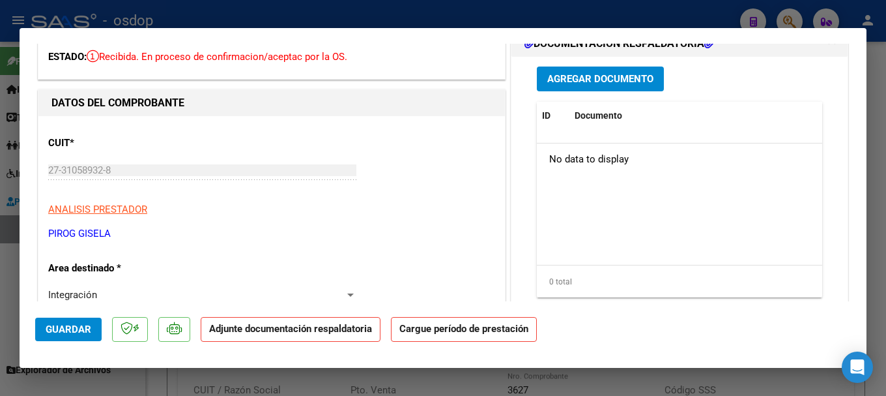
scroll to position [65, 0]
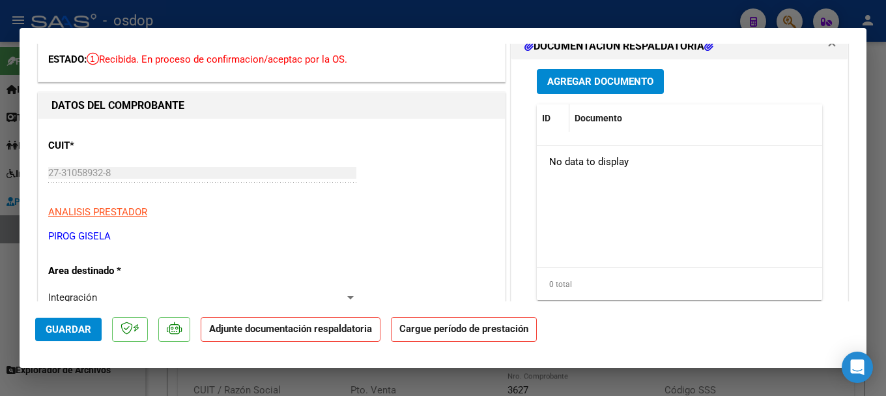
click at [544, 118] on span "ID" at bounding box center [546, 118] width 8 height 10
click at [551, 117] on span at bounding box center [555, 118] width 8 height 9
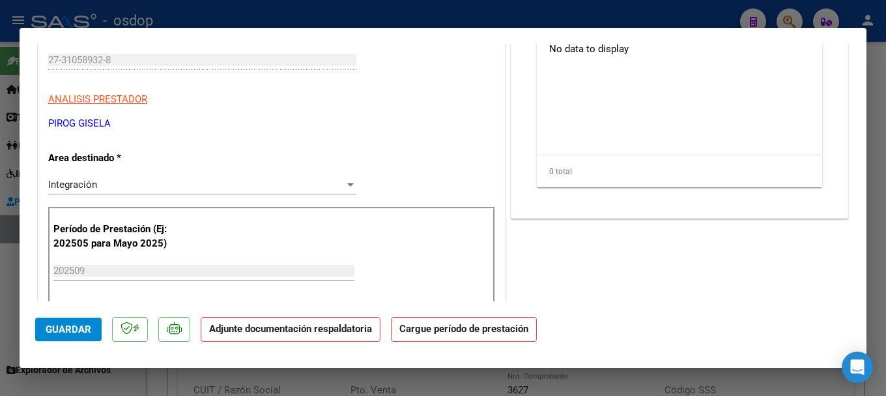
scroll to position [0, 0]
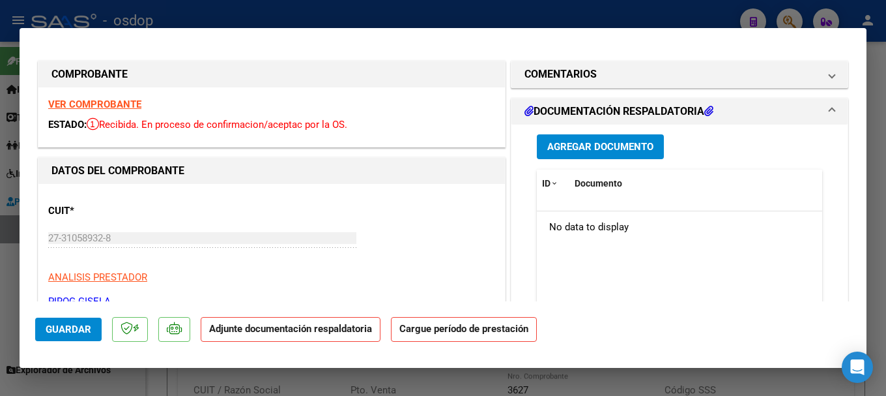
type input "$ 0,00"
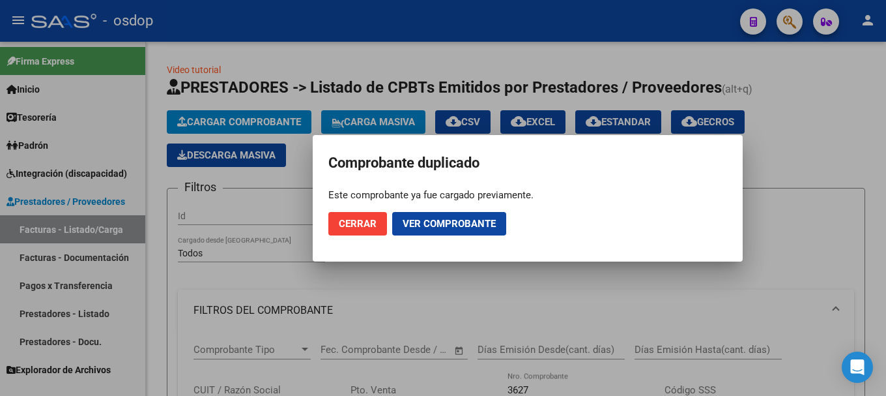
click at [358, 220] on span "Cerrar" at bounding box center [358, 224] width 38 height 12
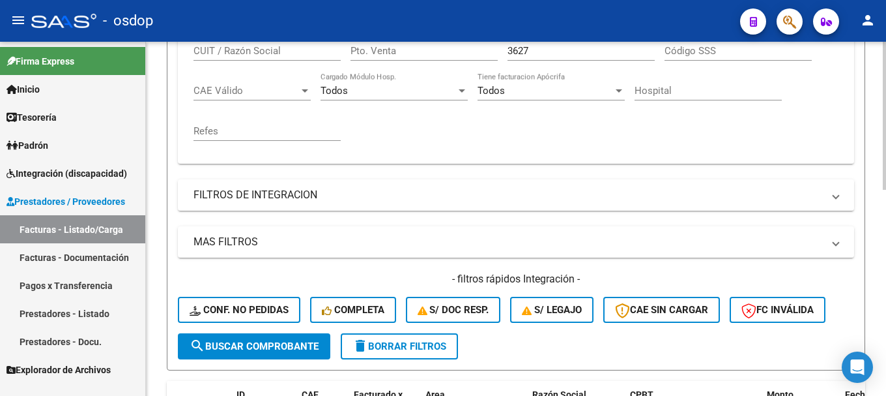
scroll to position [493, 0]
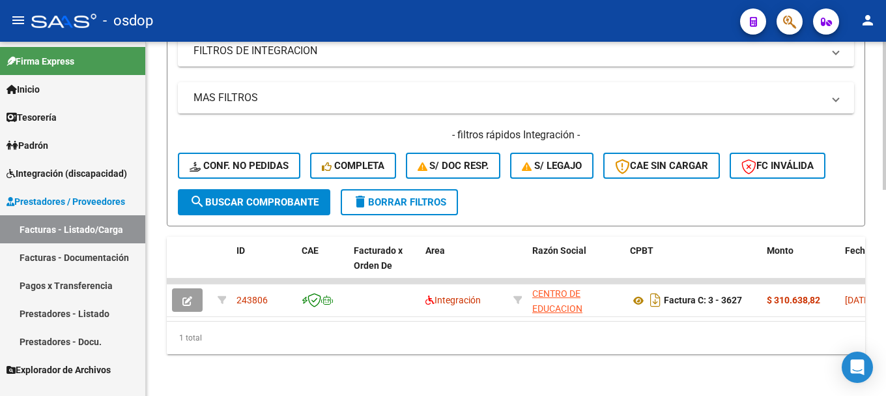
click at [394, 196] on span "delete Borrar Filtros" at bounding box center [400, 202] width 94 height 12
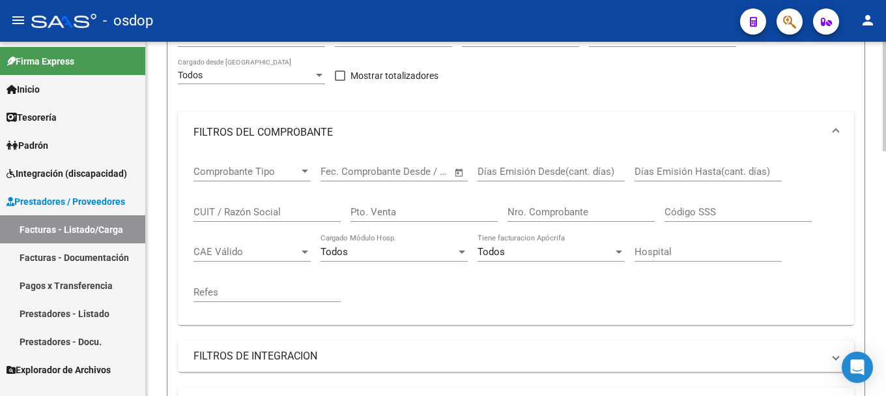
scroll to position [167, 0]
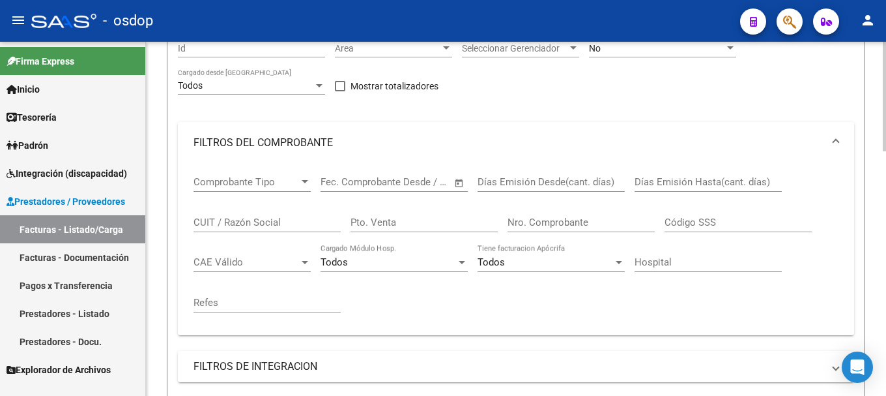
click at [528, 220] on input "Nro. Comprobante" at bounding box center [581, 222] width 147 height 12
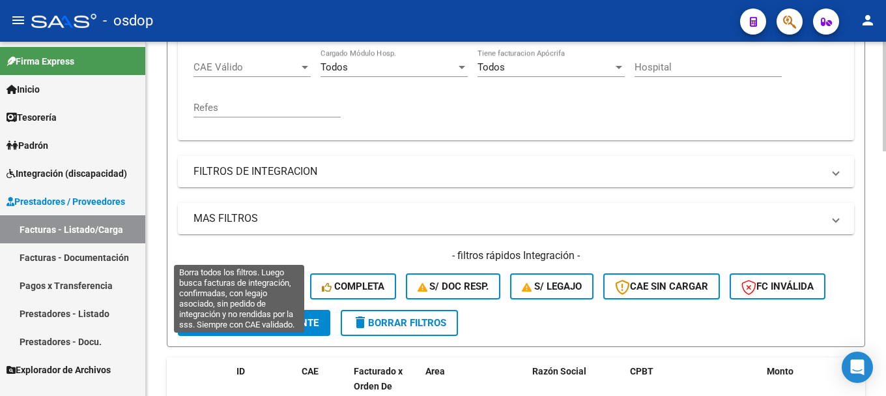
scroll to position [363, 0]
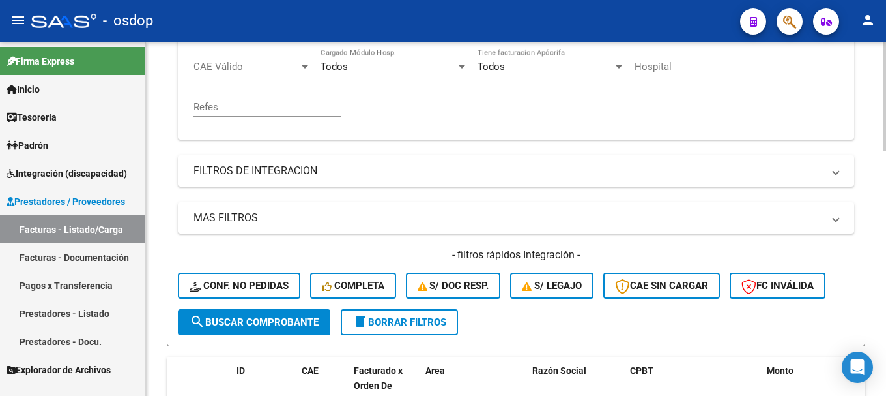
type input "2425"
click at [266, 323] on span "search Buscar Comprobante" at bounding box center [254, 322] width 129 height 12
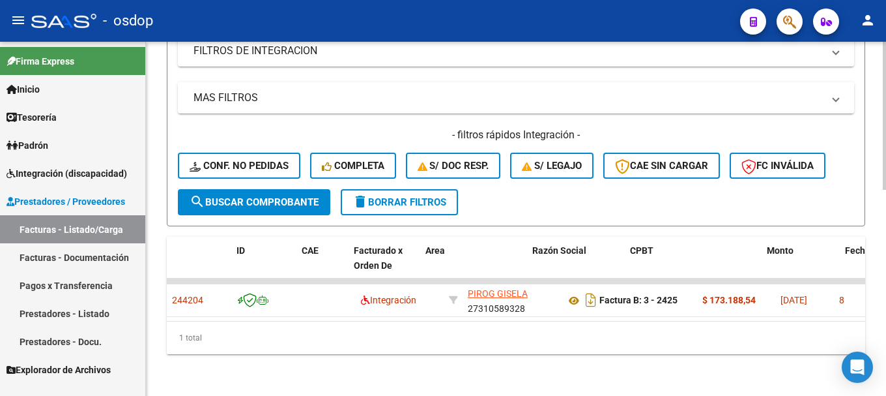
scroll to position [0, 0]
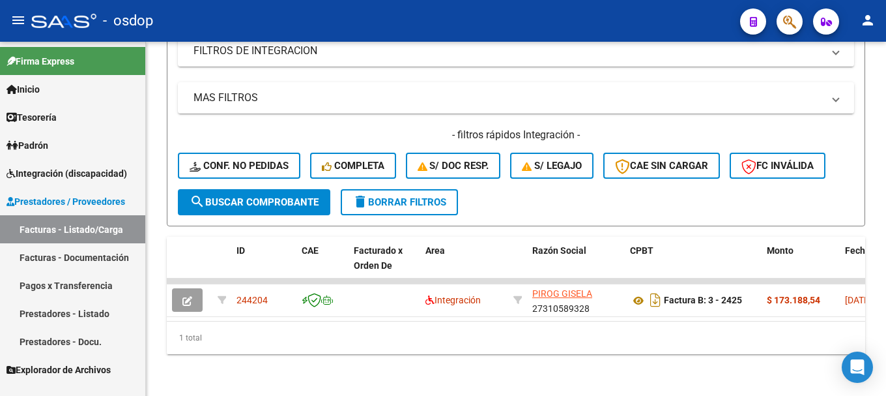
click at [61, 229] on link "Facturas - Listado/Carga" at bounding box center [72, 229] width 145 height 28
click at [391, 196] on span "delete Borrar Filtros" at bounding box center [400, 202] width 94 height 12
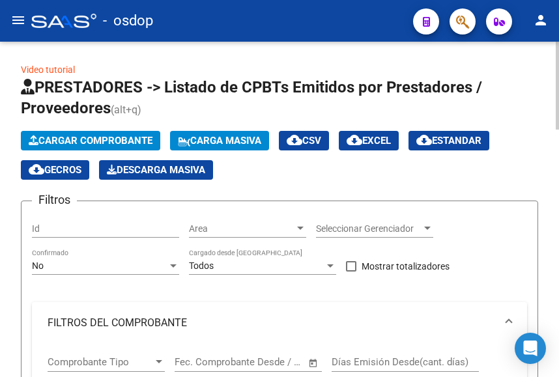
click at [83, 140] on span "Cargar Comprobante" at bounding box center [91, 141] width 124 height 12
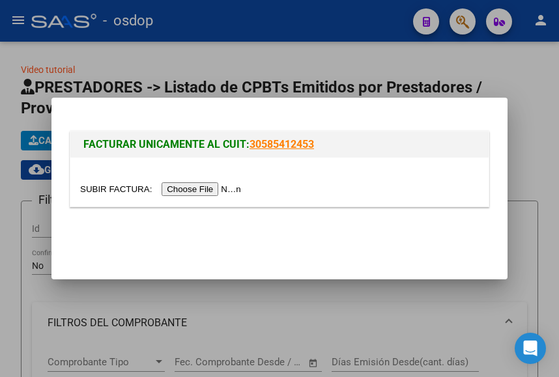
click at [211, 191] on input "file" at bounding box center [162, 189] width 165 height 14
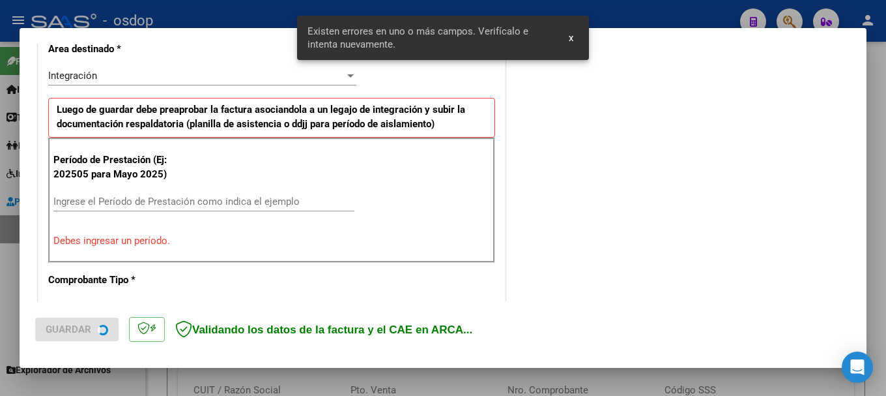
scroll to position [325, 0]
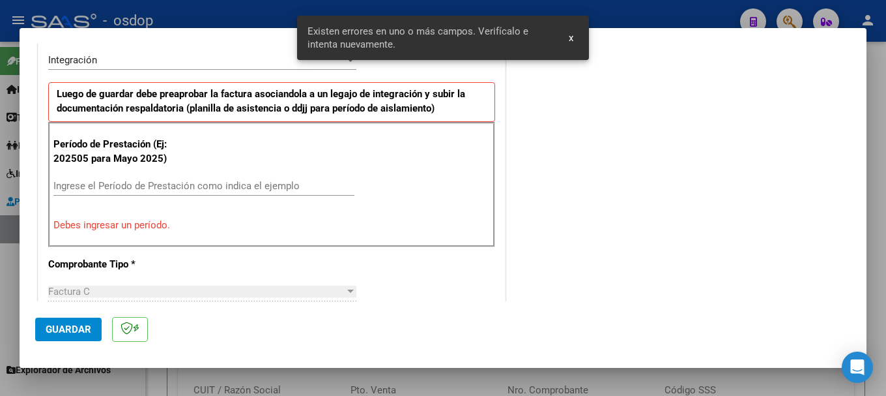
click at [134, 187] on input "Ingrese el Período de Prestación como indica el ejemplo" at bounding box center [203, 186] width 301 height 12
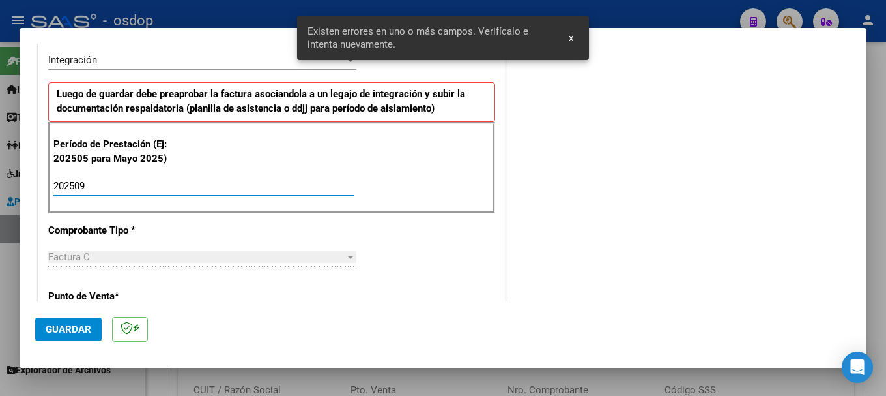
type input "202509"
click at [220, 169] on div "Período de Prestación (Ej: 202505 para Mayo 2025) 202509 Ingrese el Período de …" at bounding box center [271, 167] width 447 height 91
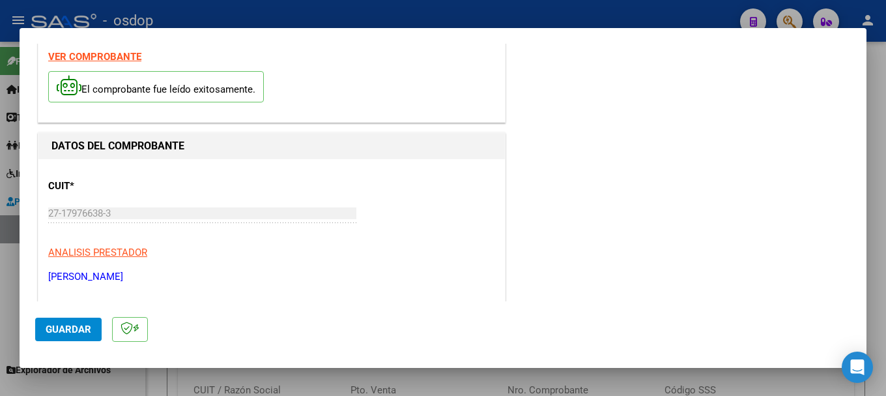
scroll to position [0, 0]
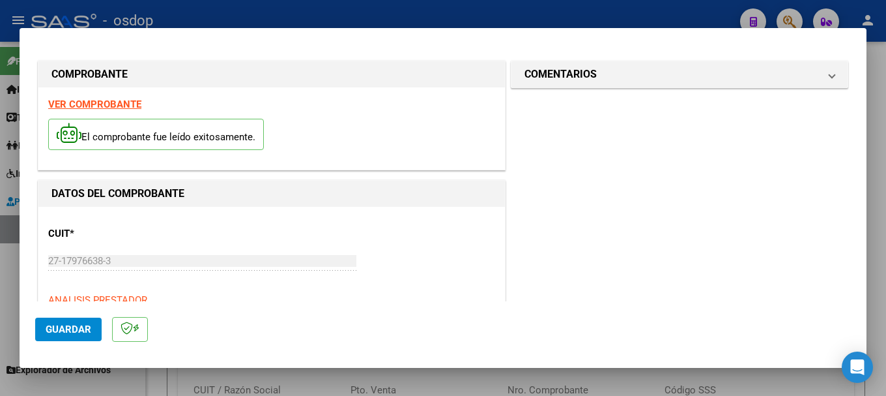
click at [92, 105] on strong "VER COMPROBANTE" at bounding box center [94, 104] width 93 height 12
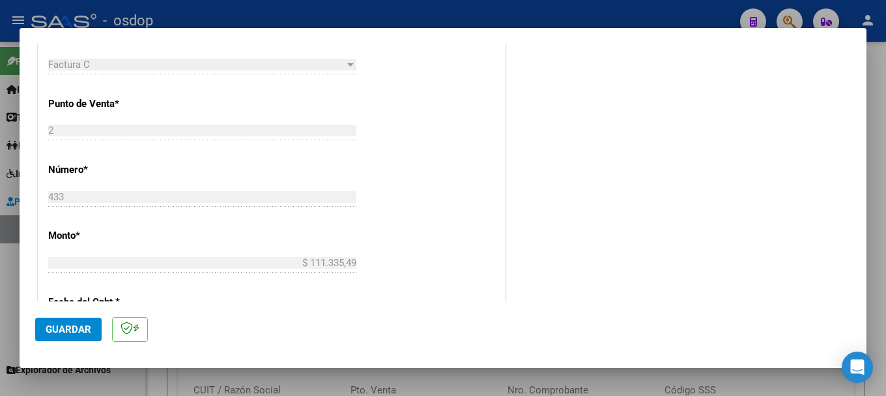
scroll to position [521, 0]
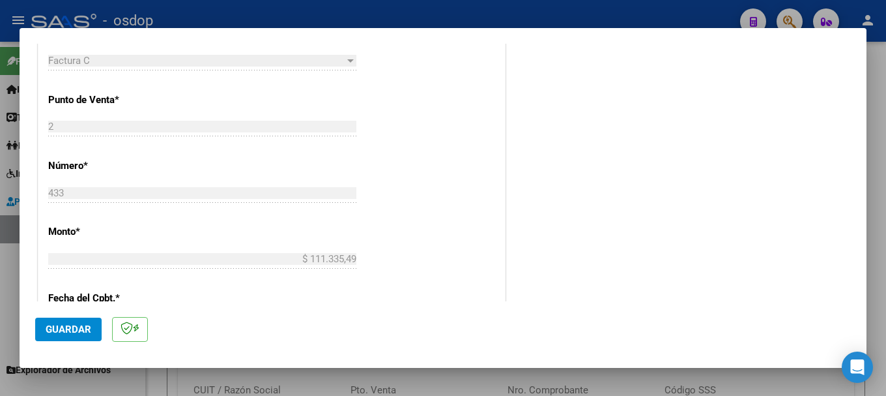
click at [83, 328] on span "Guardar" at bounding box center [69, 329] width 46 height 12
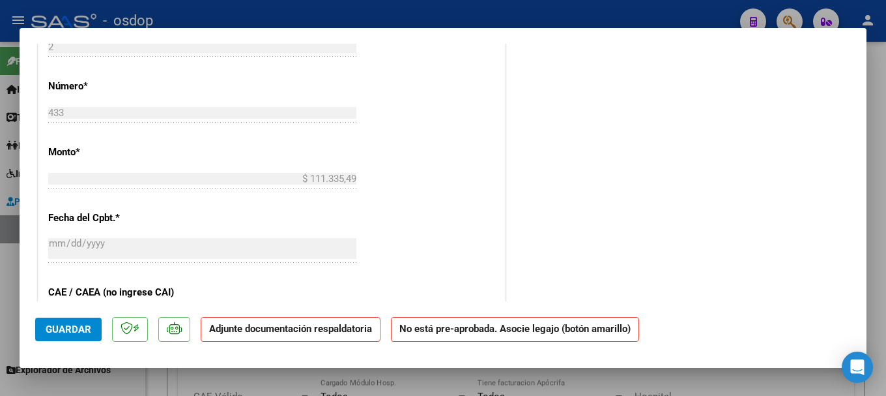
scroll to position [130, 0]
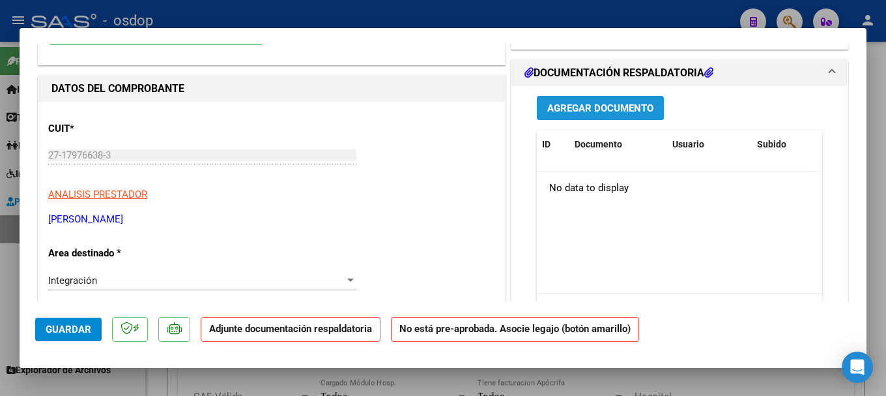
click at [558, 107] on span "Agregar Documento" at bounding box center [600, 108] width 106 height 12
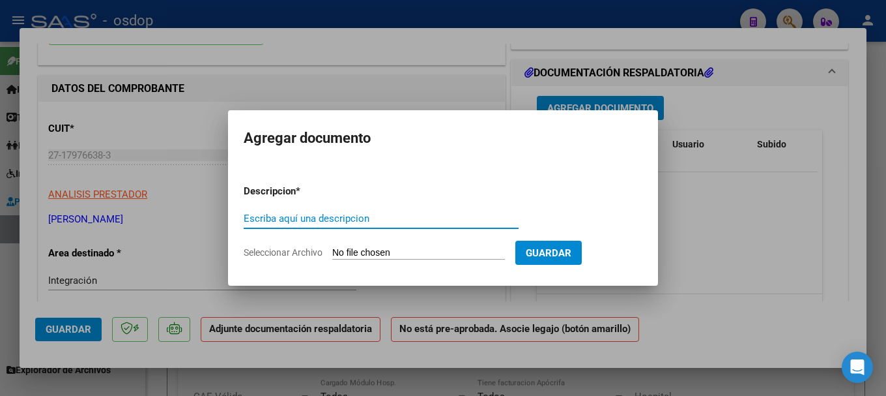
click at [414, 250] on input "Seleccionar Archivo" at bounding box center [418, 253] width 173 height 12
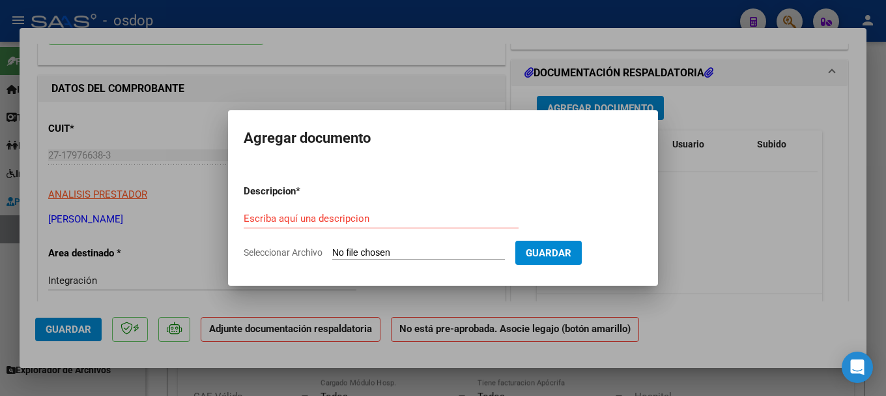
type input "C:\fakepath\Asistencia.pdf"
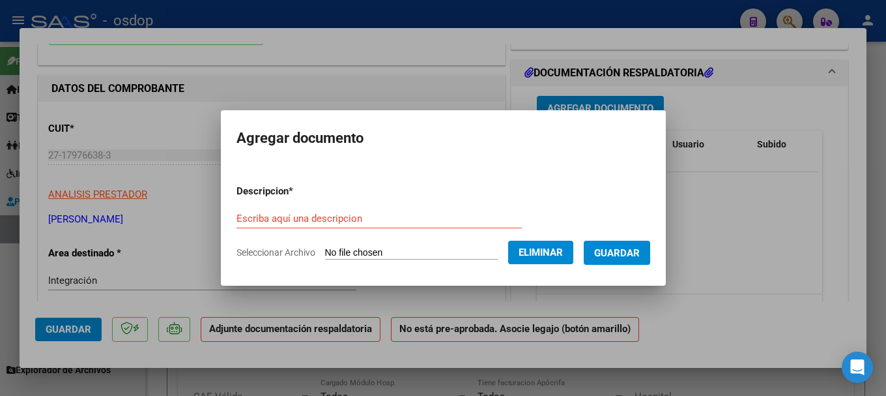
click at [313, 220] on input "Escriba aquí una descripcion" at bounding box center [379, 218] width 285 height 12
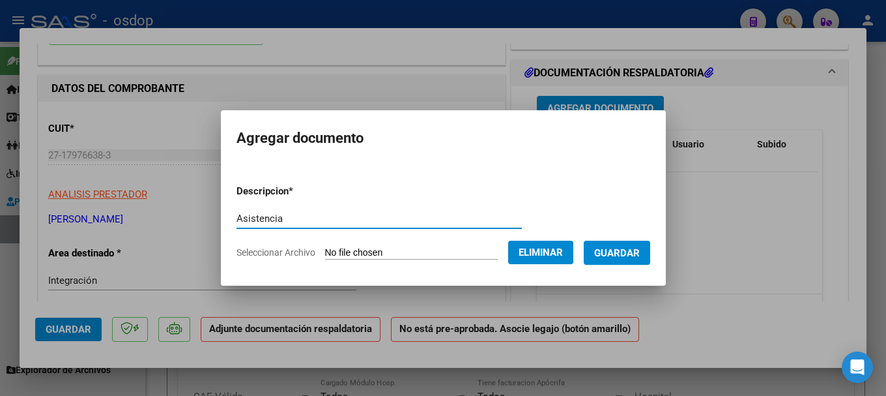
type input "Asistencia"
click at [558, 252] on span "Guardar" at bounding box center [617, 253] width 46 height 12
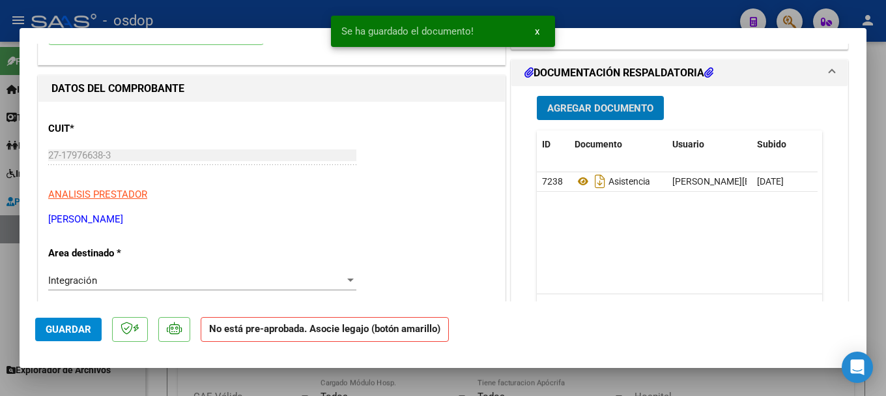
click at [558, 106] on span "Agregar Documento" at bounding box center [600, 108] width 106 height 12
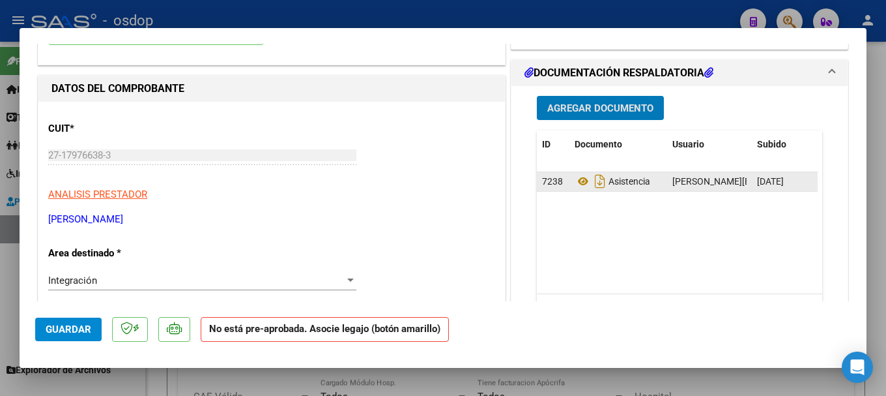
scroll to position [0, 0]
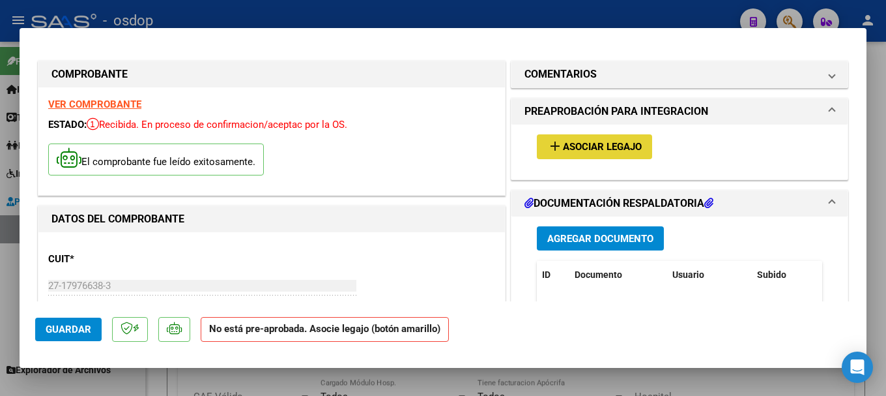
click at [558, 147] on span "Asociar Legajo" at bounding box center [602, 147] width 79 height 12
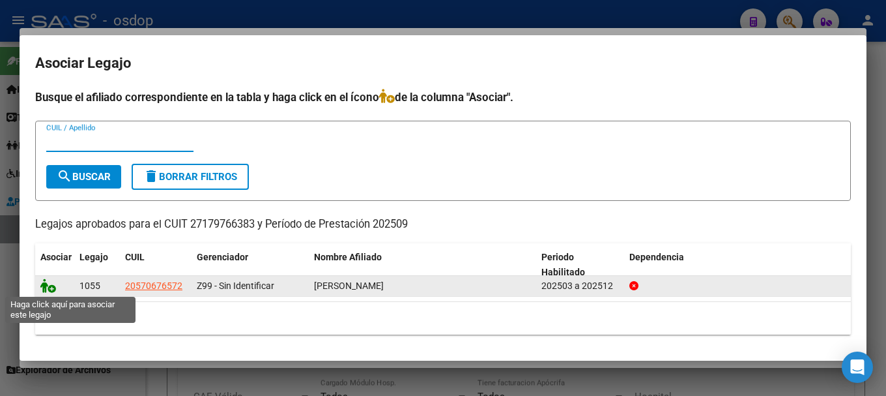
click at [42, 287] on icon at bounding box center [48, 285] width 16 height 14
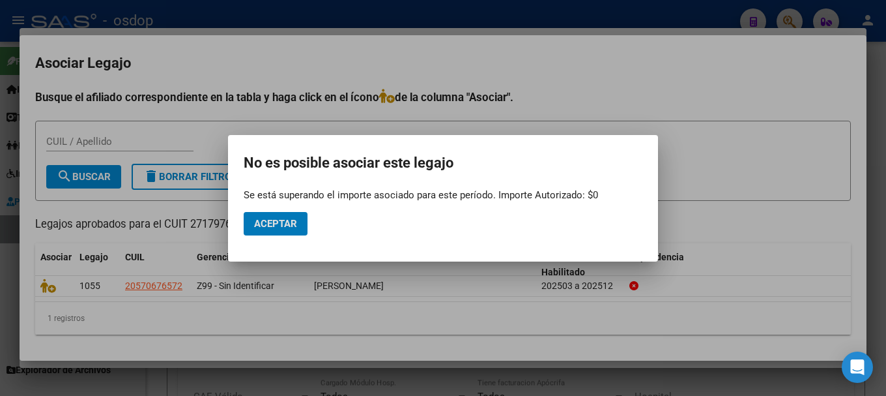
click at [263, 227] on span "Aceptar" at bounding box center [275, 224] width 43 height 12
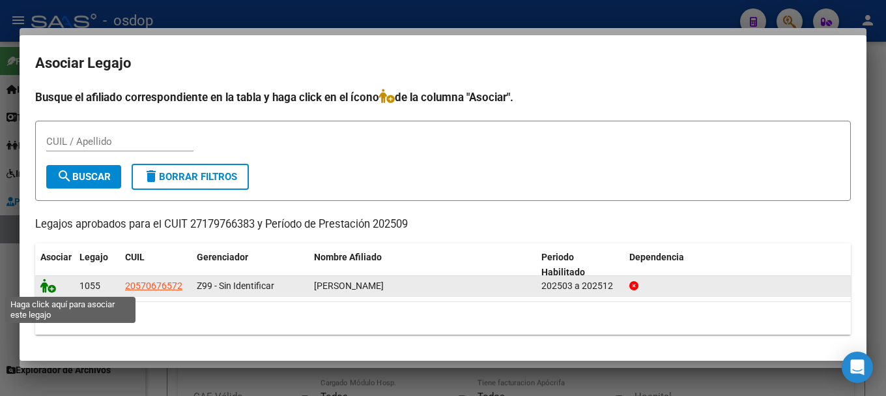
click at [44, 283] on icon at bounding box center [48, 285] width 16 height 14
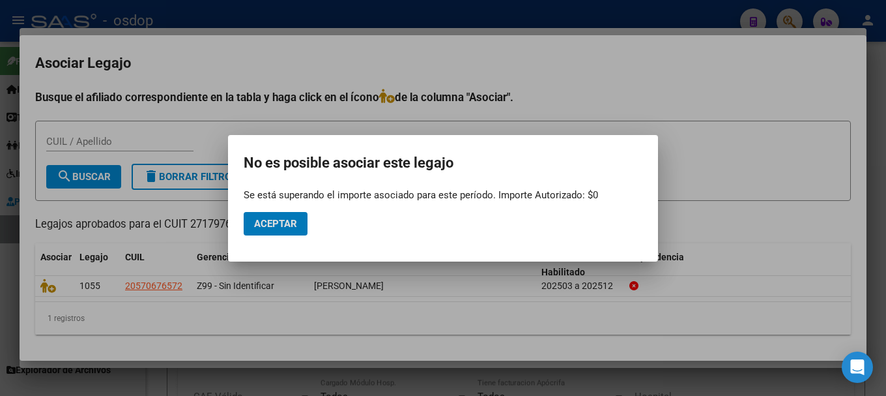
click at [280, 221] on span "Aceptar" at bounding box center [275, 224] width 43 height 12
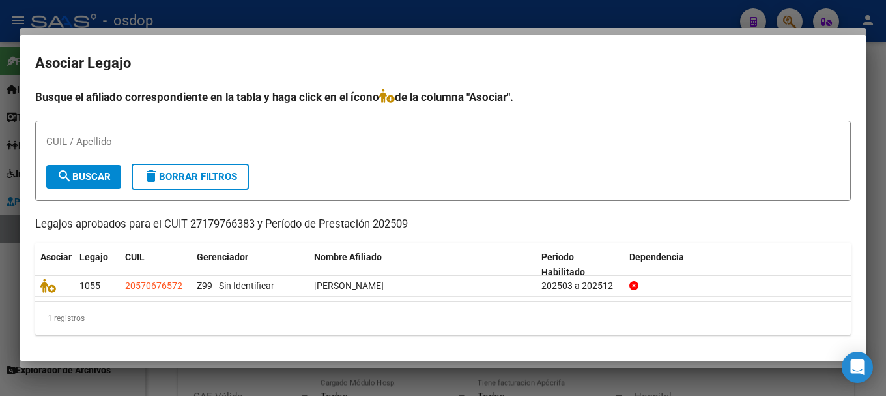
drag, startPoint x: 33, startPoint y: 287, endPoint x: 670, endPoint y: 298, distance: 637.3
click at [558, 298] on mat-dialog-content "Busque el afiliado correspondiente en la tabla y haga click en el ícono de la c…" at bounding box center [443, 217] width 847 height 256
copy datatable-body-row "1055 20570676572 Z99 - Sin Identificar [PERSON_NAME] 202503 a 202512"
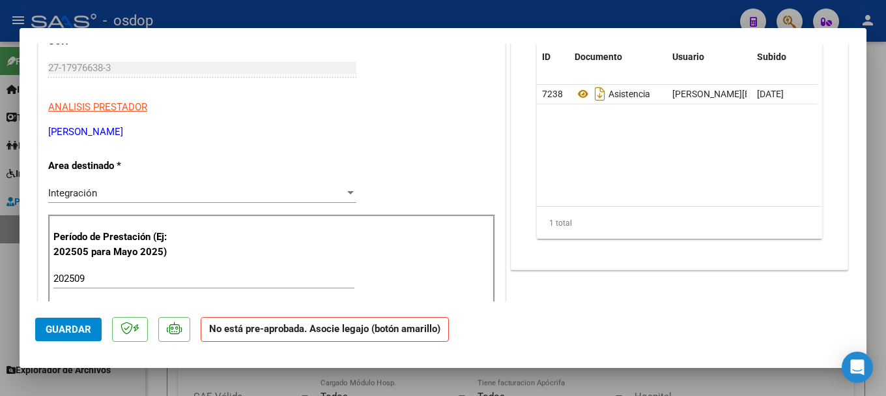
scroll to position [326, 0]
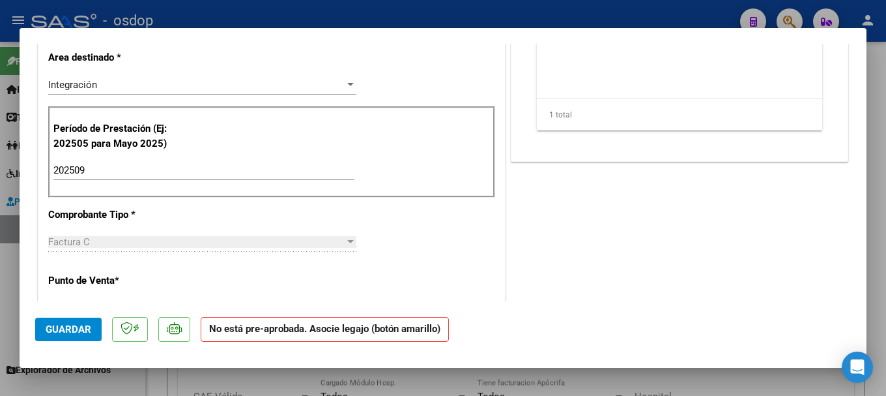
type input "$ 0,00"
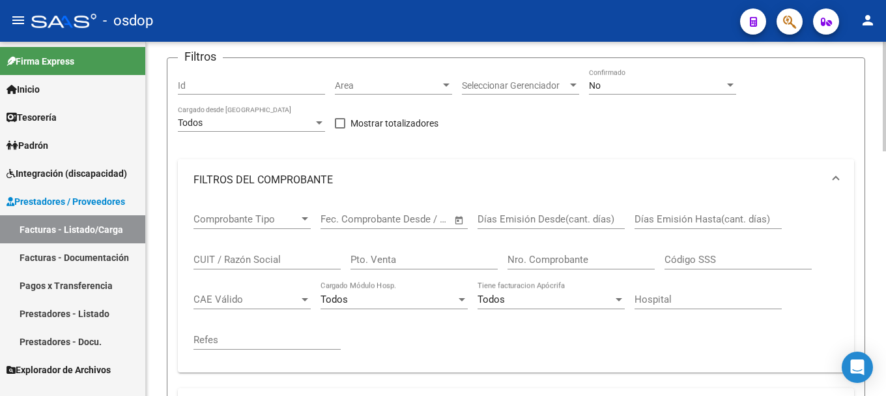
scroll to position [65, 0]
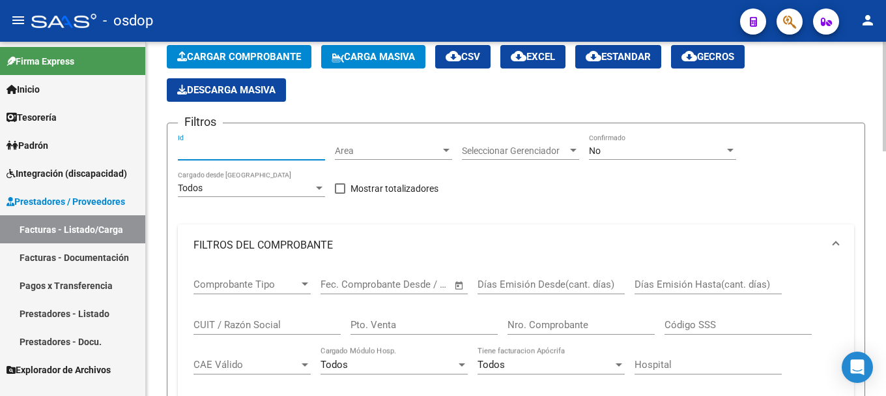
click at [230, 150] on input "Id" at bounding box center [251, 150] width 147 height 11
type input "01"
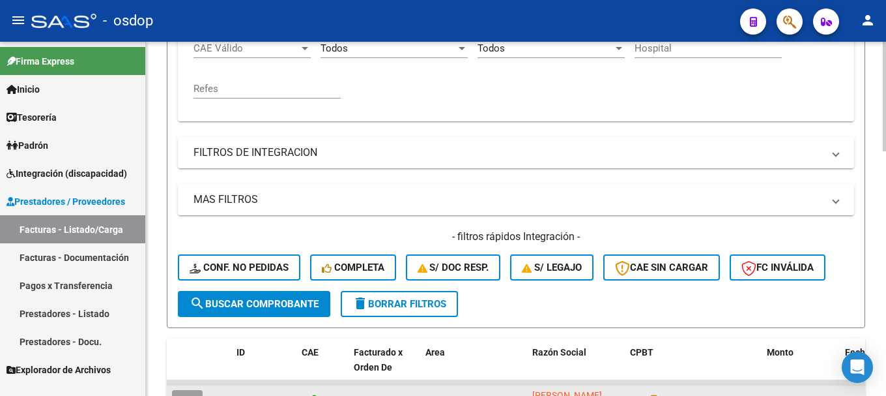
scroll to position [456, 0]
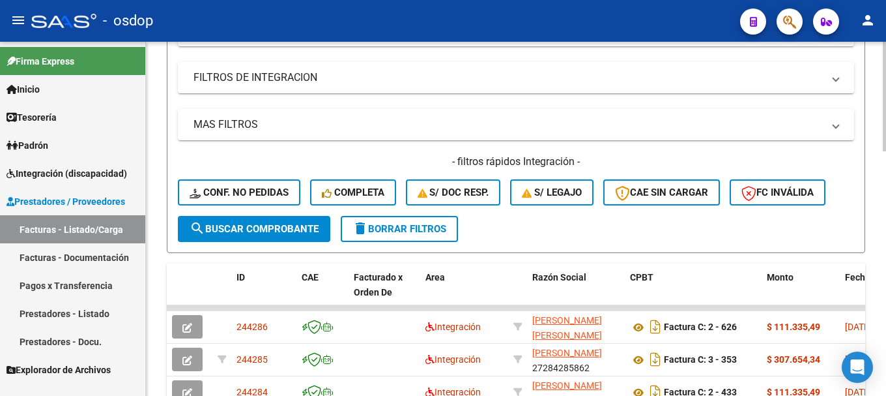
type input "1055"
click at [253, 232] on span "search Buscar Comprobante" at bounding box center [254, 229] width 129 height 12
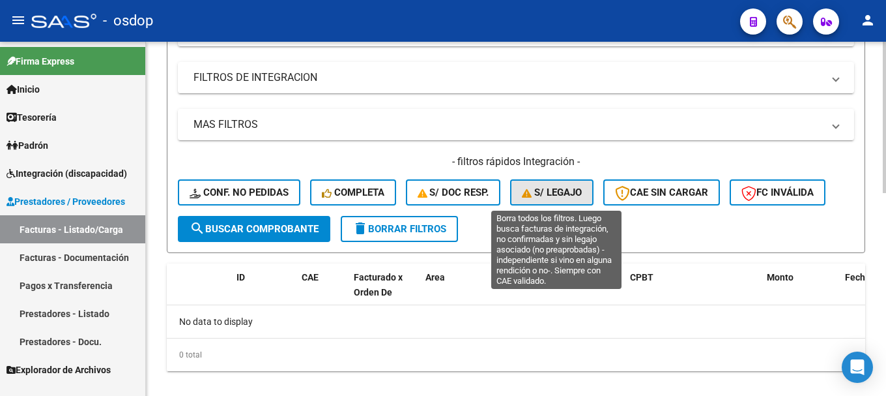
click at [554, 186] on span "S/ legajo" at bounding box center [552, 192] width 60 height 12
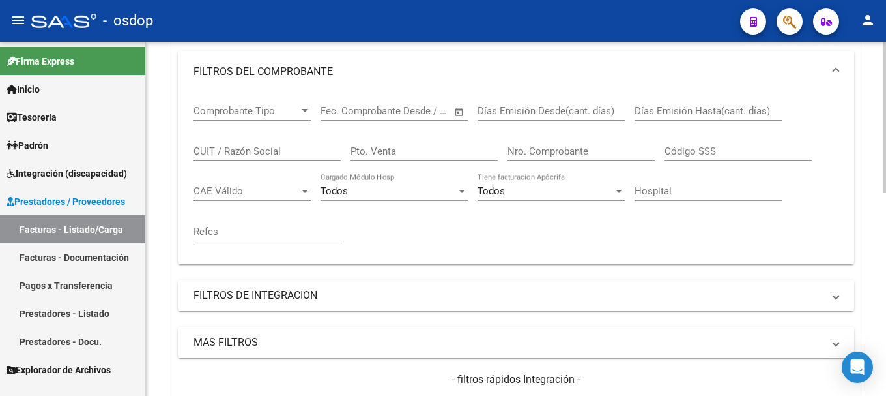
scroll to position [391, 0]
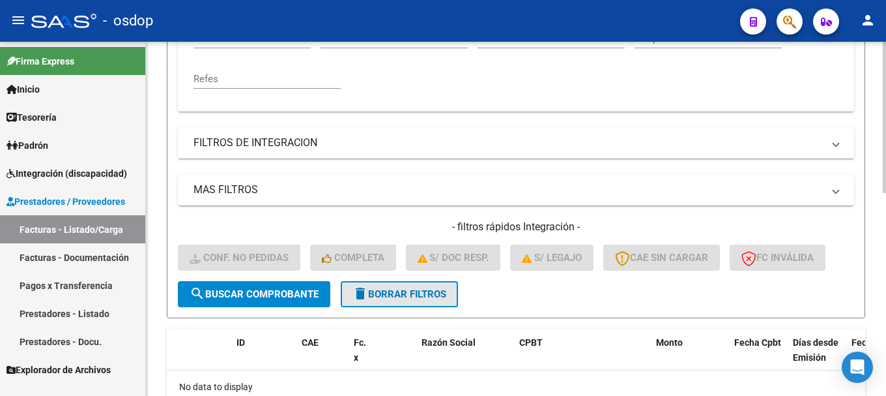
click at [392, 297] on span "delete Borrar Filtros" at bounding box center [400, 294] width 94 height 12
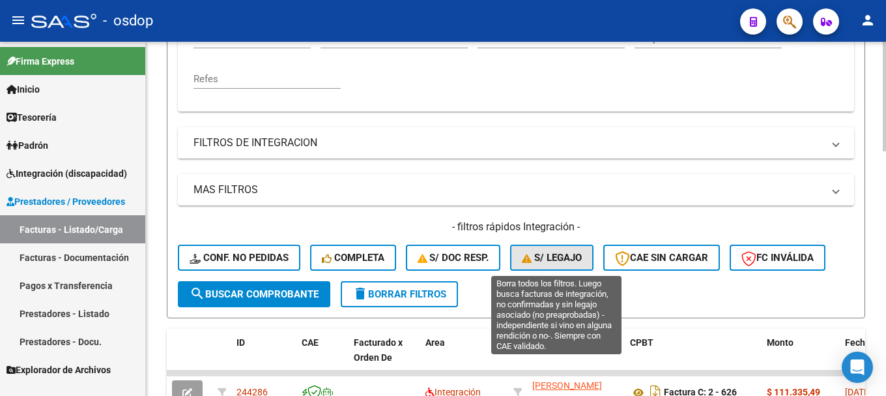
click at [558, 262] on span "S/ legajo" at bounding box center [552, 258] width 60 height 12
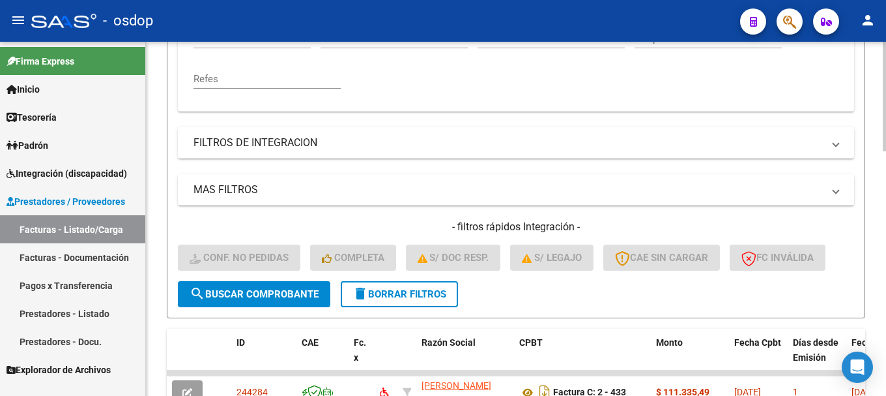
click at [410, 294] on span "delete Borrar Filtros" at bounding box center [400, 294] width 94 height 12
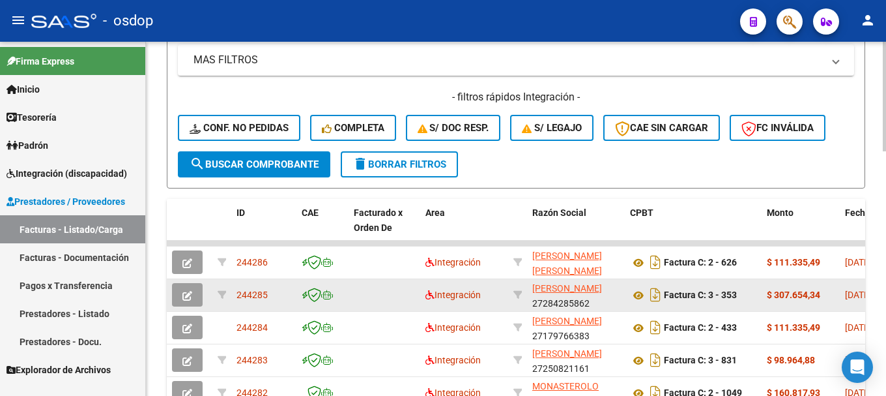
scroll to position [521, 0]
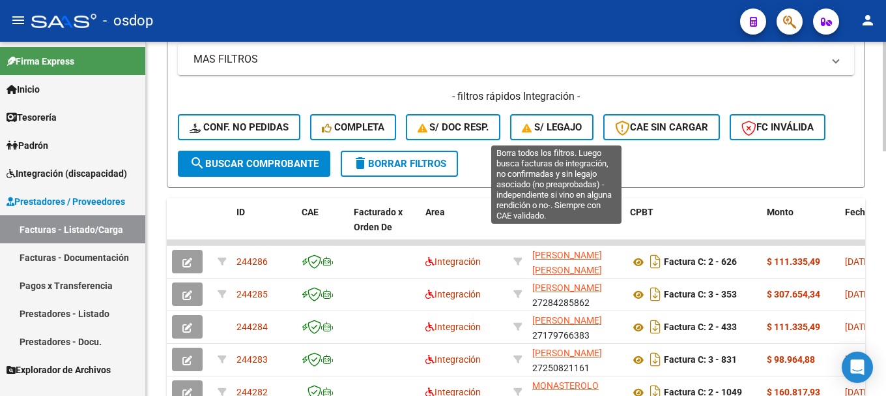
click at [553, 128] on span "S/ legajo" at bounding box center [552, 127] width 60 height 12
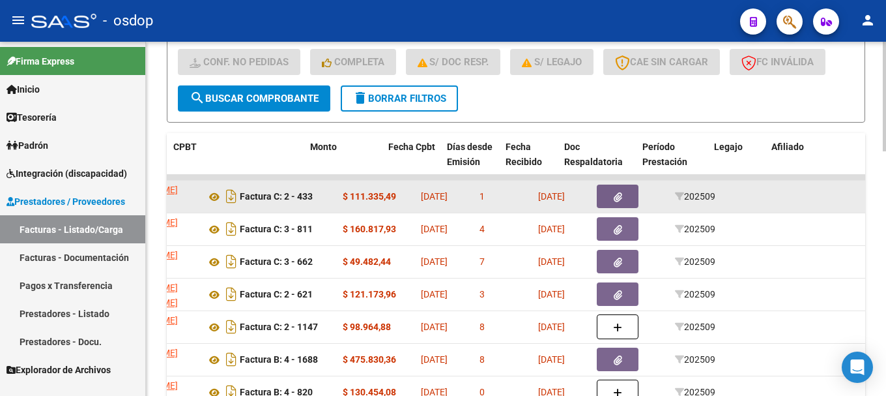
scroll to position [0, 378]
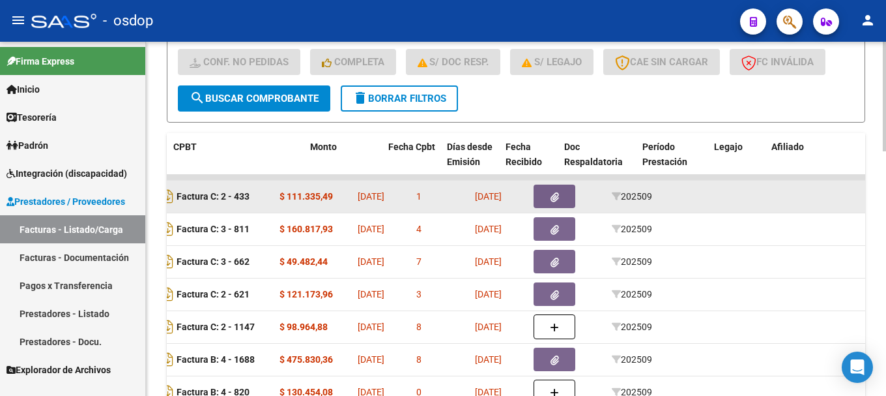
drag, startPoint x: 163, startPoint y: 187, endPoint x: 856, endPoint y: 204, distance: 693.5
click at [558, 204] on div "Video tutorial PRESTADORES -> Listado de CPBTs Emitidos por Prestadores / Prove…" at bounding box center [516, 20] width 740 height 1130
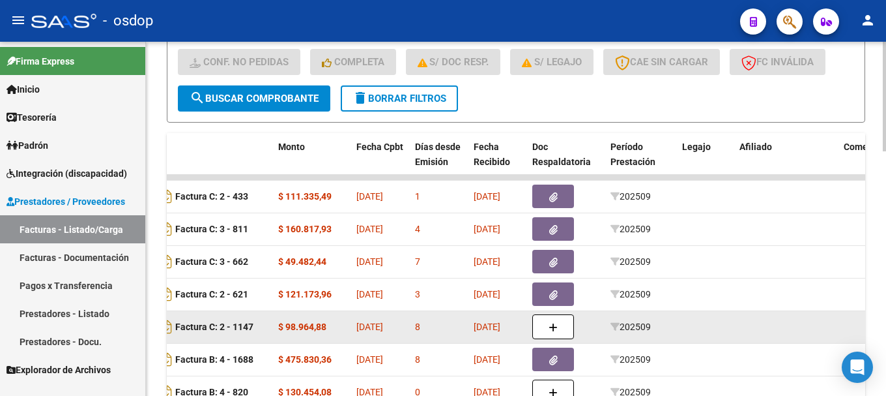
copy datatable-scroller "244284 [PERSON_NAME] 27179766383 Factura C: 2 - 433 $ 111.335,49 [DATE] 1 [DATE…"
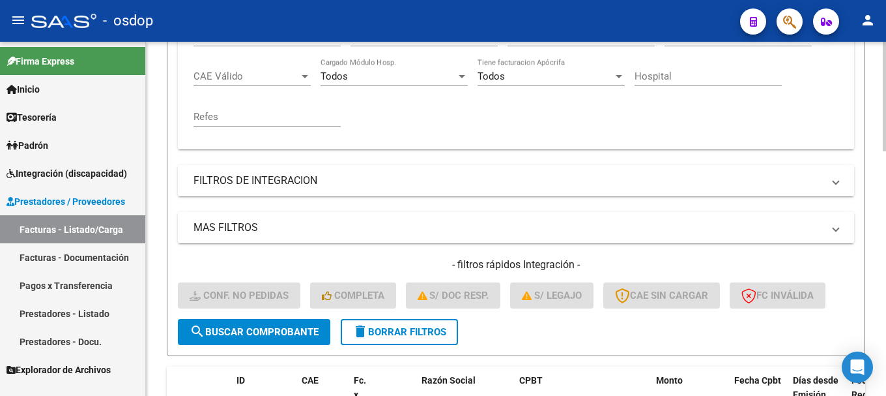
scroll to position [391, 0]
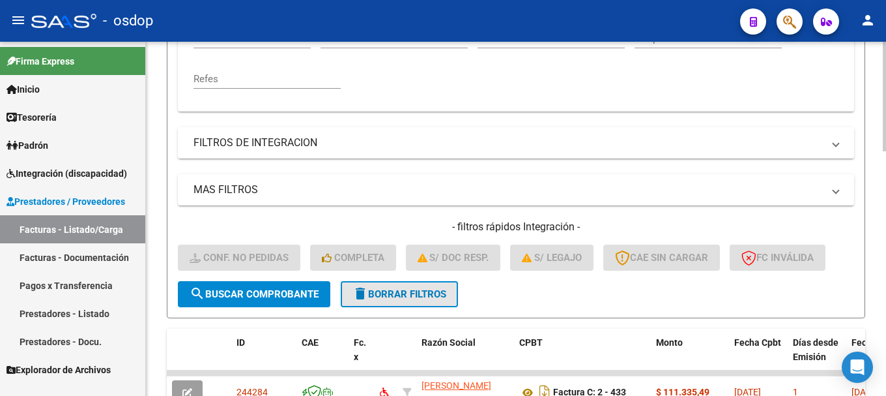
click at [407, 298] on span "delete Borrar Filtros" at bounding box center [400, 294] width 94 height 12
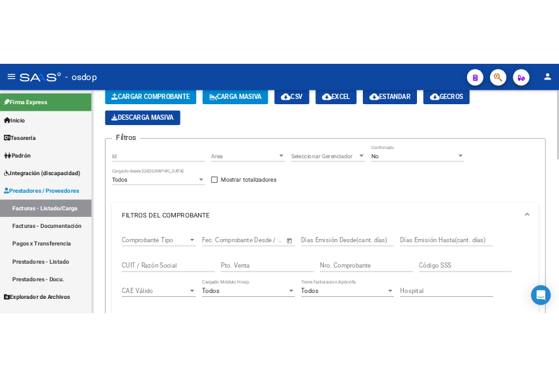
scroll to position [0, 0]
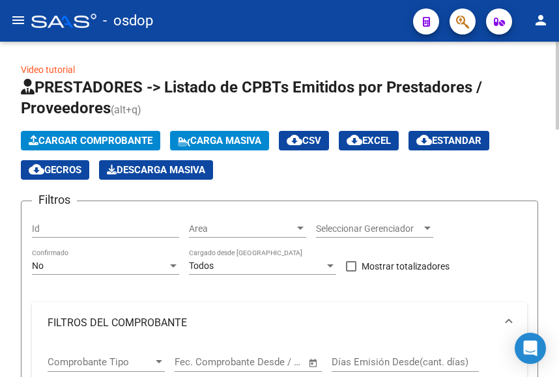
click at [90, 136] on span "Cargar Comprobante" at bounding box center [91, 141] width 124 height 12
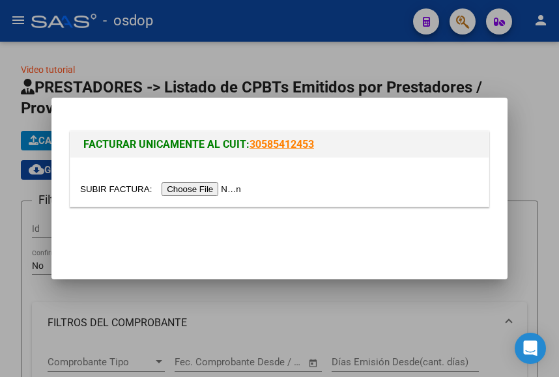
click at [203, 190] on input "file" at bounding box center [162, 189] width 165 height 14
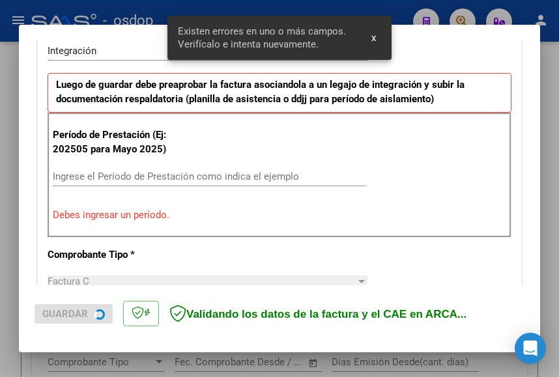
scroll to position [331, 0]
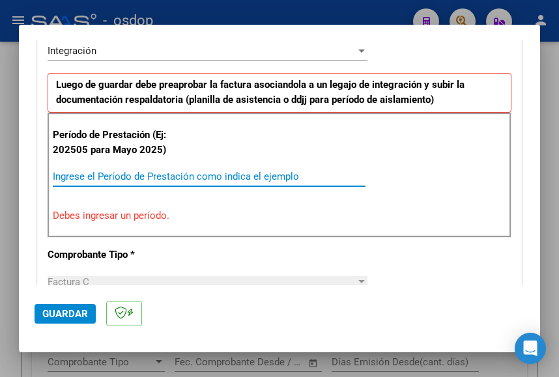
click at [130, 177] on input "Ingrese el Período de Prestación como indica el ejemplo" at bounding box center [209, 177] width 313 height 12
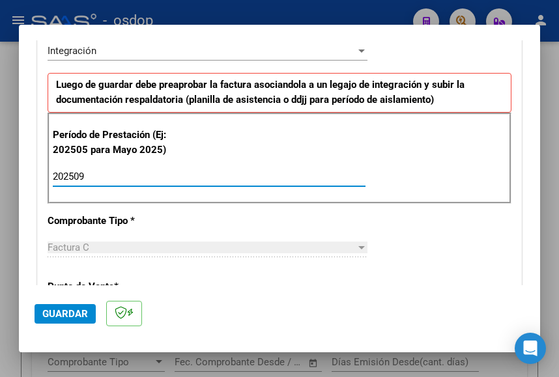
type input "202509"
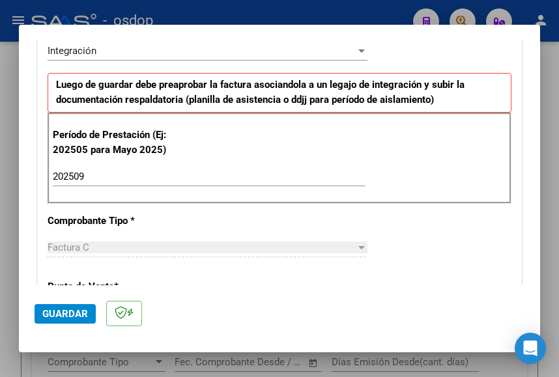
drag, startPoint x: 400, startPoint y: 180, endPoint x: 404, endPoint y: 163, distance: 17.4
click at [403, 178] on div "Período de Prestación (Ej: 202505 para Mayo 2025) 202509 Ingrese el Período de …" at bounding box center [280, 158] width 464 height 91
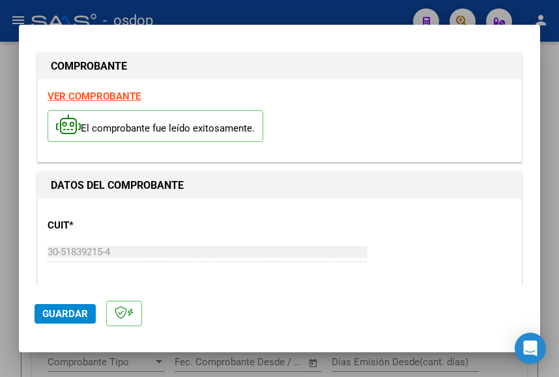
scroll to position [0, 0]
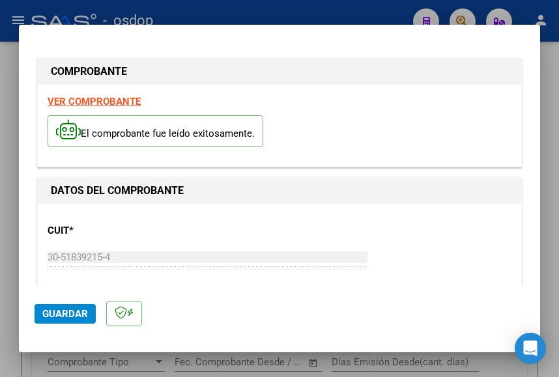
click at [94, 100] on strong "VER COMPROBANTE" at bounding box center [94, 102] width 93 height 12
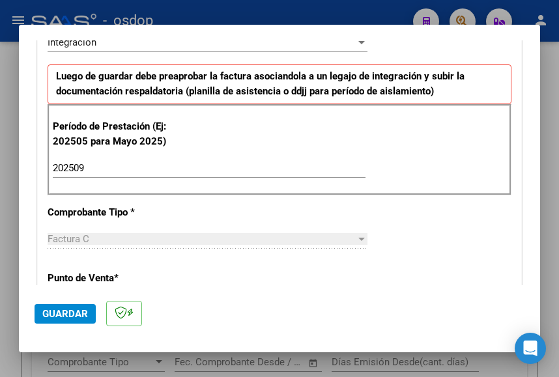
scroll to position [391, 0]
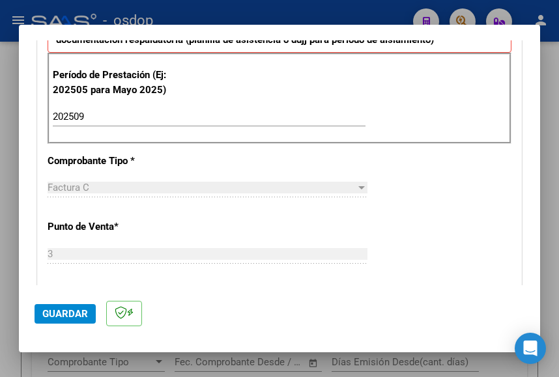
click at [59, 313] on span "Guardar" at bounding box center [65, 314] width 46 height 12
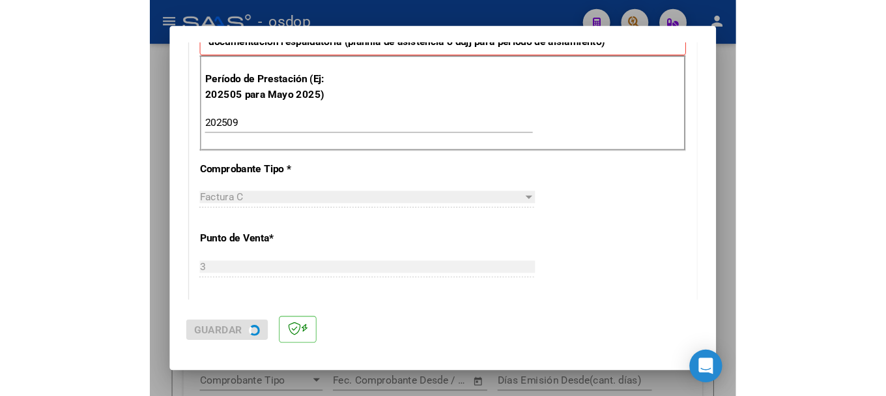
scroll to position [0, 0]
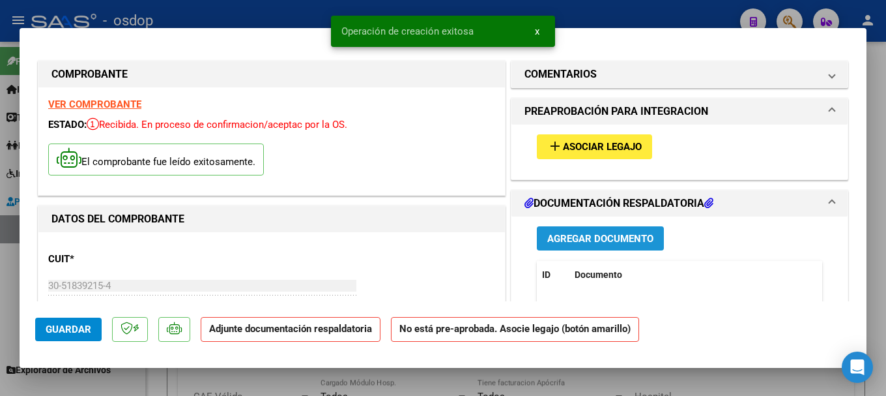
click at [558, 238] on span "Agregar Documento" at bounding box center [600, 239] width 106 height 12
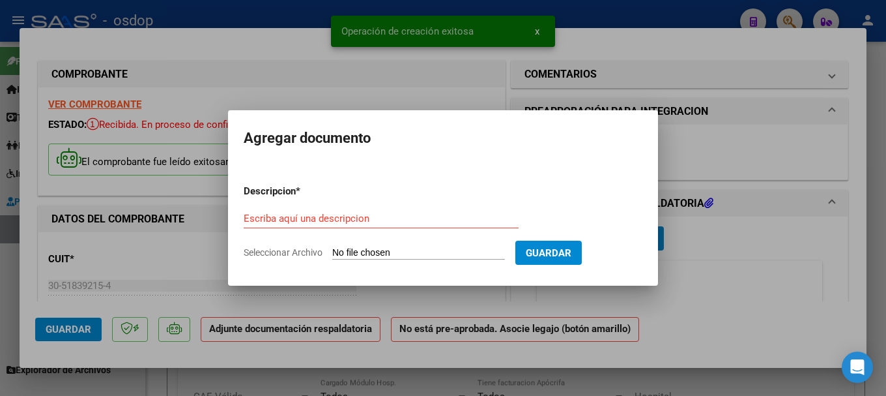
click at [390, 252] on input "Seleccionar Archivo" at bounding box center [418, 253] width 173 height 12
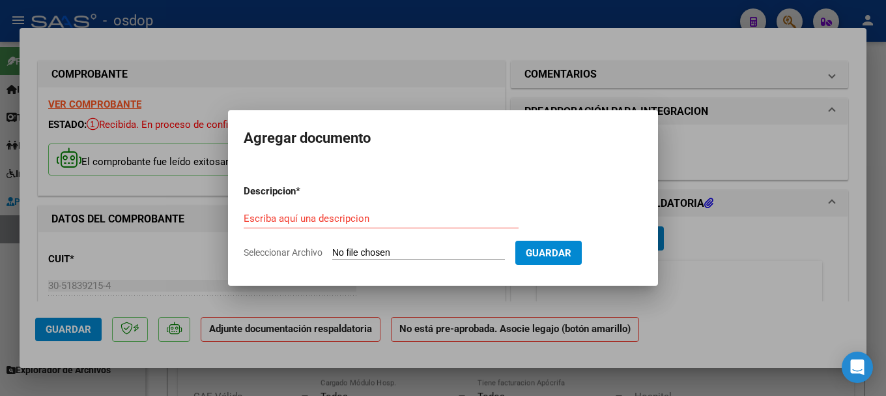
type input "C:\fakepath\[PERSON_NAME] planilla septiembre .pdf"
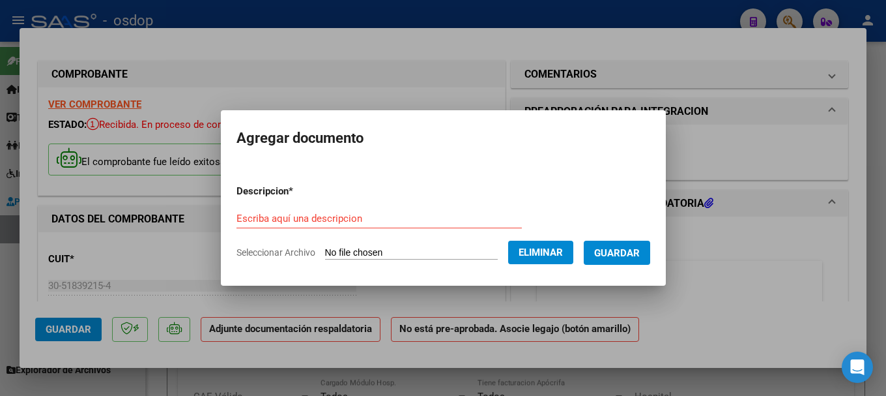
click at [263, 216] on input "Escriba aquí una descripcion" at bounding box center [379, 218] width 285 height 12
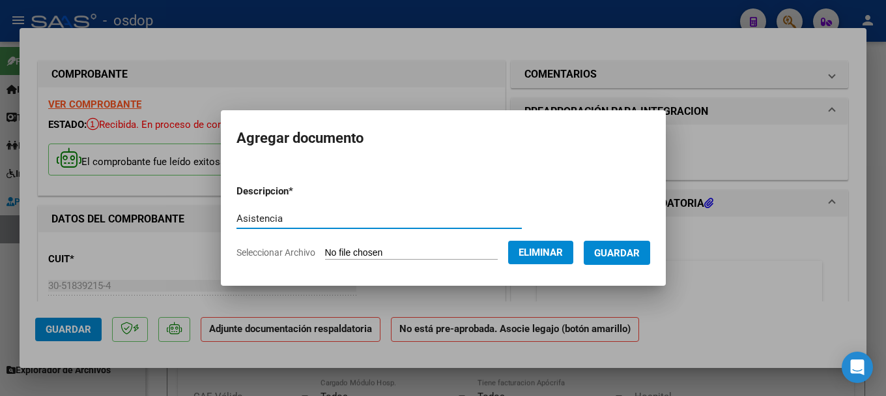
type input "Asistencia"
click at [558, 255] on span "Guardar" at bounding box center [617, 253] width 46 height 12
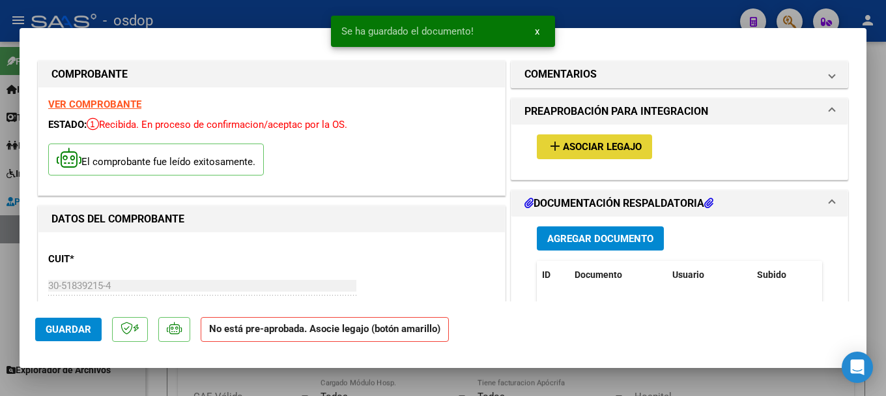
click at [558, 146] on span "Asociar Legajo" at bounding box center [602, 147] width 79 height 12
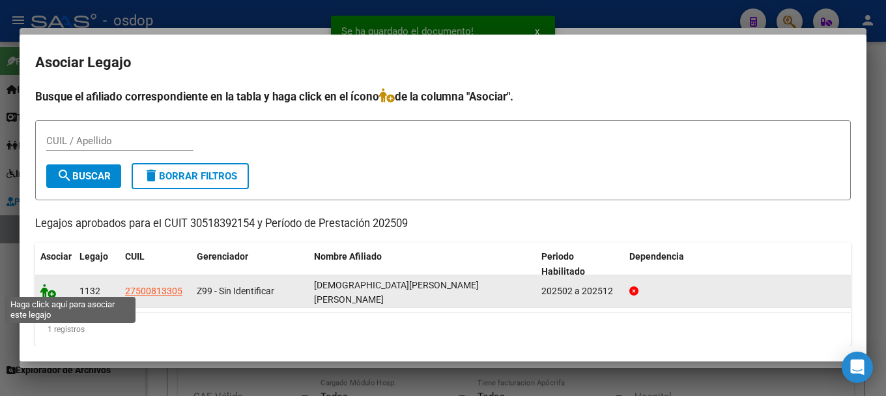
click at [45, 287] on icon at bounding box center [48, 290] width 16 height 14
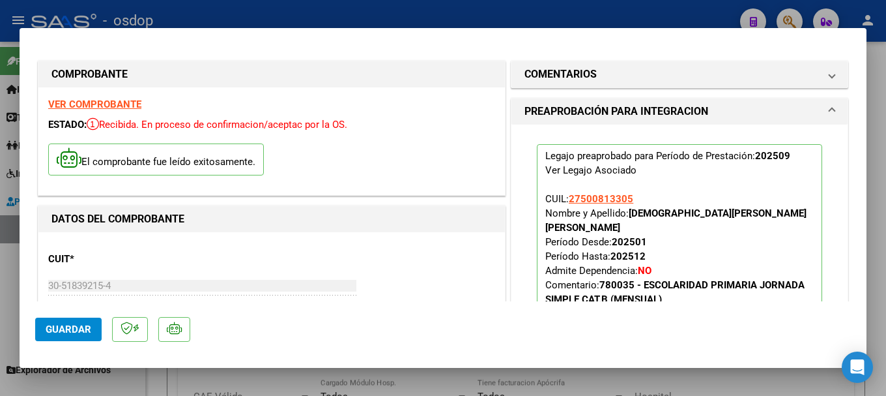
click at [61, 324] on span "Guardar" at bounding box center [69, 329] width 46 height 12
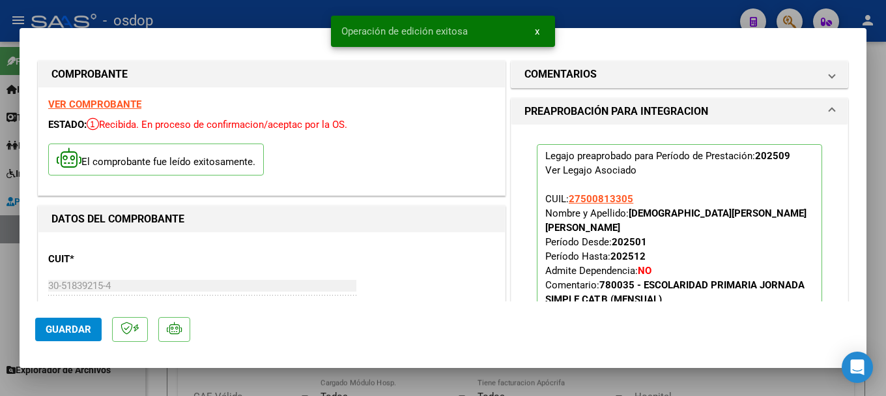
drag, startPoint x: 341, startPoint y: 30, endPoint x: 472, endPoint y: 33, distance: 131.6
click at [472, 33] on snack-bar-container "Operación de edición exitosa x" at bounding box center [443, 31] width 224 height 31
copy span "Operación de edición exitosa"
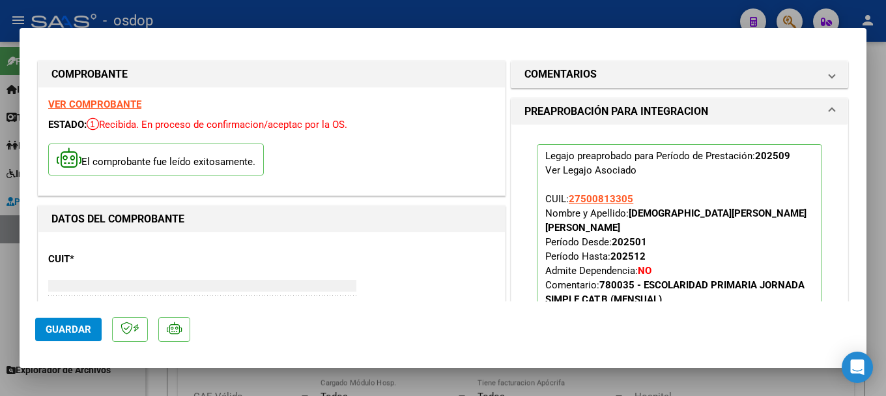
type input "$ 0,00"
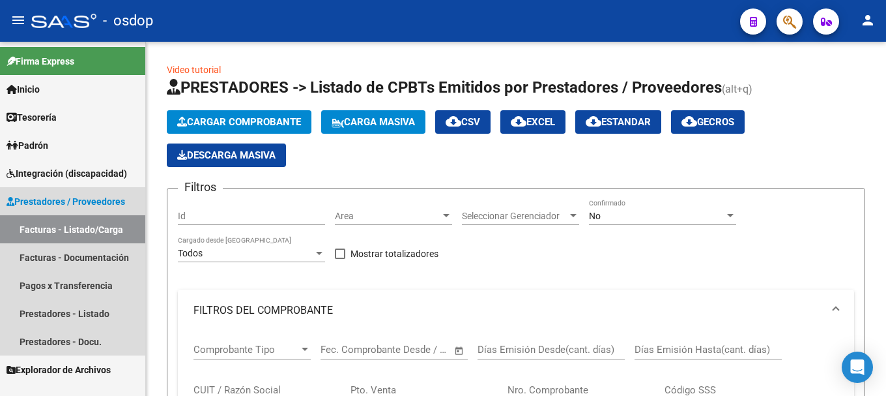
click at [46, 224] on link "Facturas - Listado/Carga" at bounding box center [72, 229] width 145 height 28
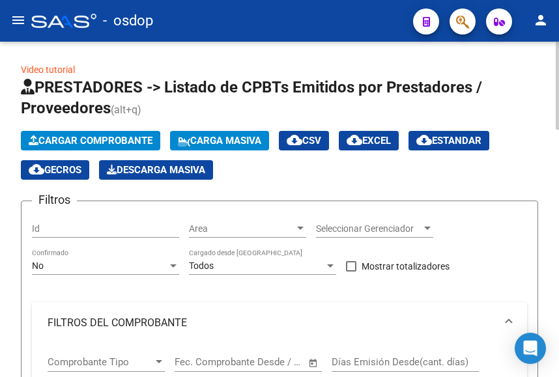
click at [99, 136] on span "Cargar Comprobante" at bounding box center [91, 141] width 124 height 12
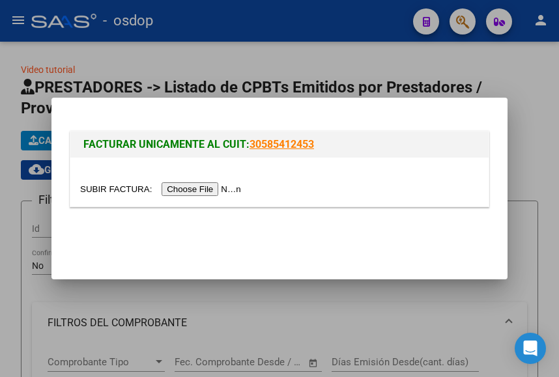
click at [202, 187] on input "file" at bounding box center [162, 189] width 165 height 14
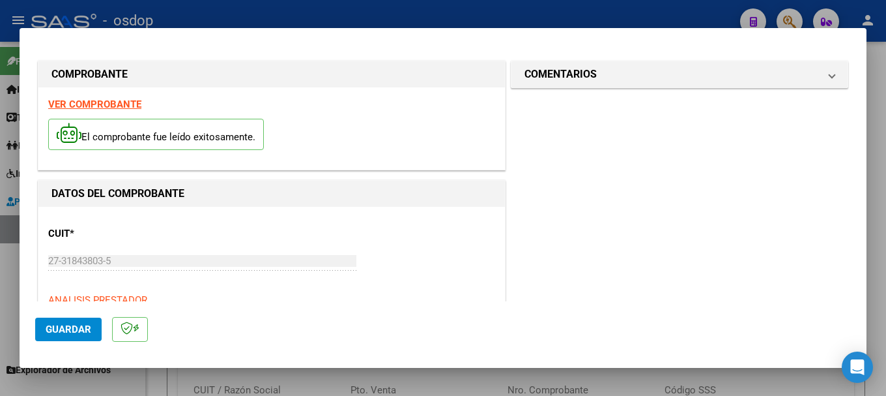
click at [75, 104] on strong "VER COMPROBANTE" at bounding box center [94, 104] width 93 height 12
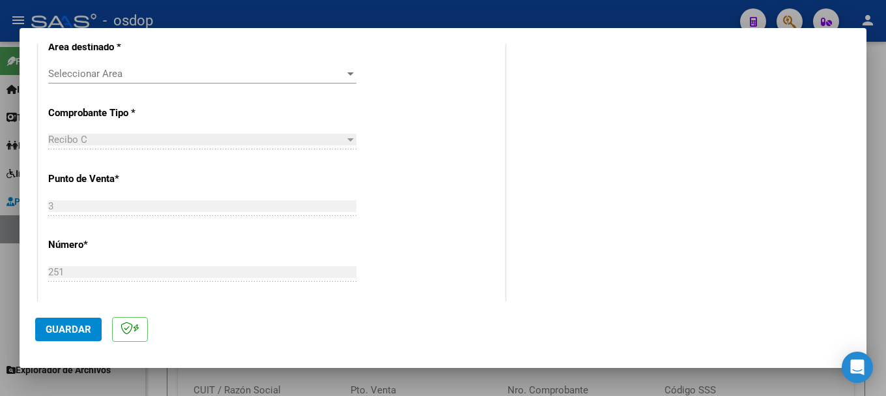
scroll to position [246, 0]
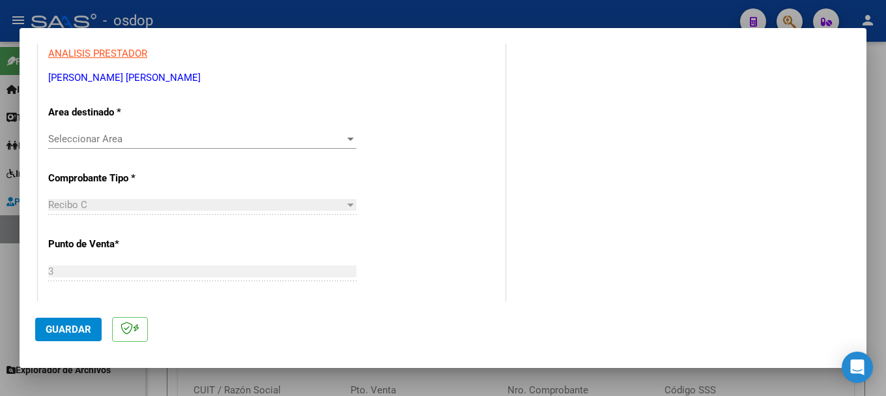
click at [96, 132] on div "Seleccionar Area Seleccionar Area" at bounding box center [202, 139] width 308 height 20
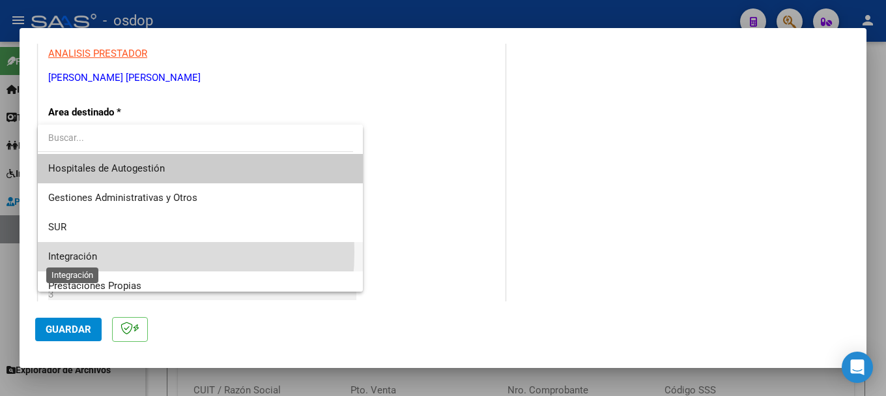
click at [87, 252] on span "Integración" at bounding box center [72, 256] width 49 height 12
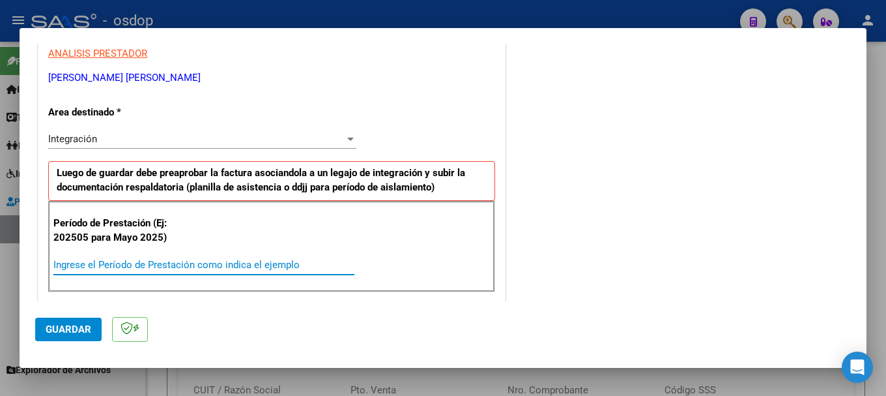
click at [127, 261] on input "Ingrese el Período de Prestación como indica el ejemplo" at bounding box center [203, 265] width 301 height 12
type input "202509"
click at [345, 246] on div "Período de Prestación (Ej: 202505 para Mayo 2025) 202509 Ingrese el Período de …" at bounding box center [271, 246] width 447 height 91
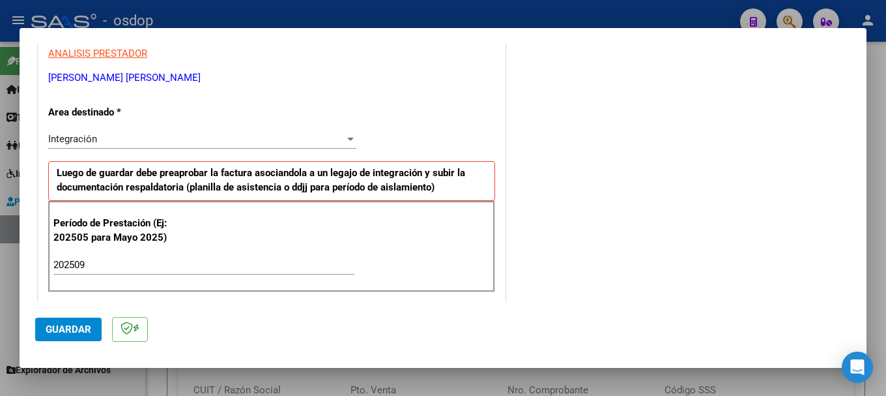
click at [76, 326] on span "Guardar" at bounding box center [69, 329] width 46 height 12
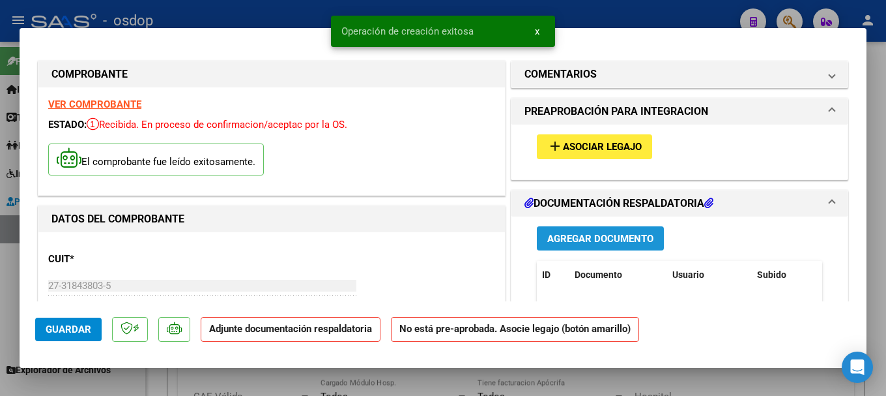
click at [558, 236] on span "Agregar Documento" at bounding box center [600, 239] width 106 height 12
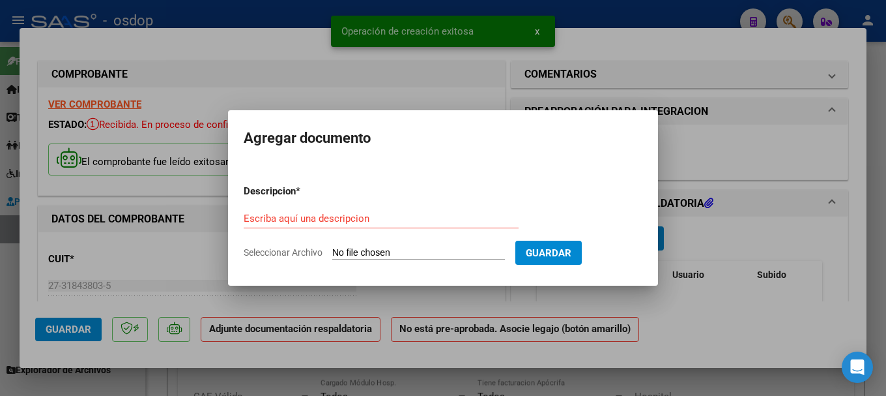
click at [436, 253] on input "Seleccionar Archivo" at bounding box center [418, 253] width 173 height 12
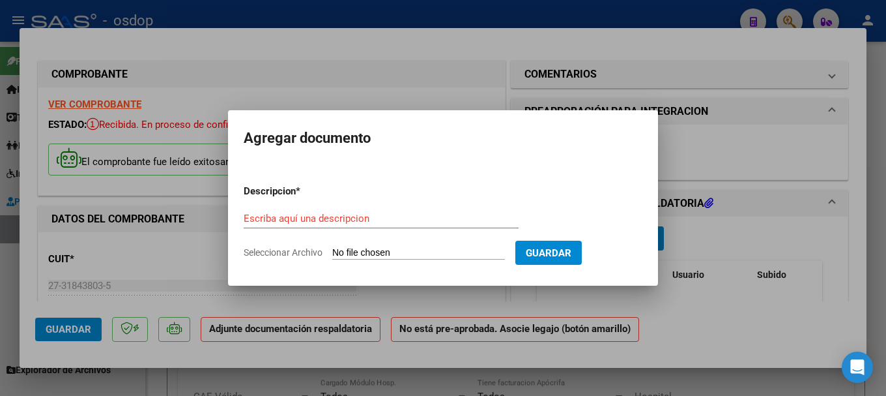
type input "C:\fakepath\asistencia.[DATE].pdf"
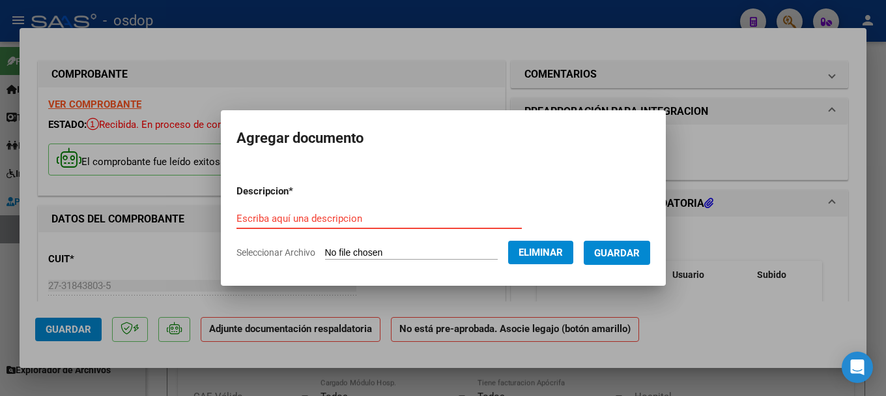
click at [283, 216] on input "Escriba aquí una descripcion" at bounding box center [379, 218] width 285 height 12
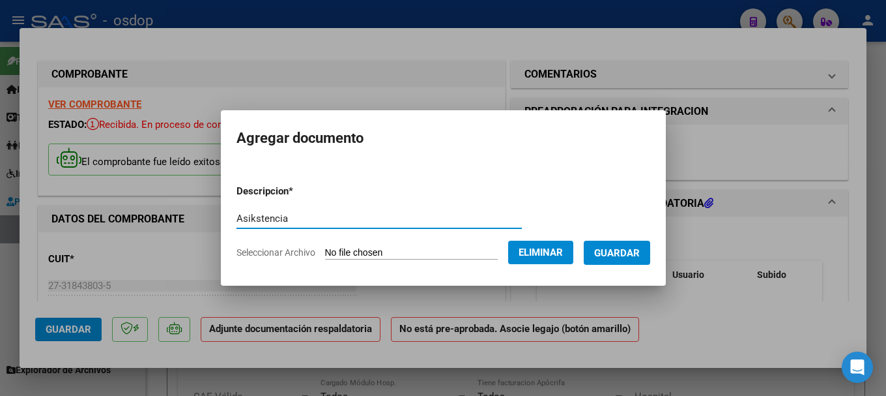
click at [241, 215] on input "Asikstencia" at bounding box center [379, 218] width 285 height 12
click at [308, 217] on input "Asistencia" at bounding box center [379, 218] width 285 height 12
type input "Asistencia"
click at [558, 248] on span "Guardar" at bounding box center [617, 253] width 46 height 12
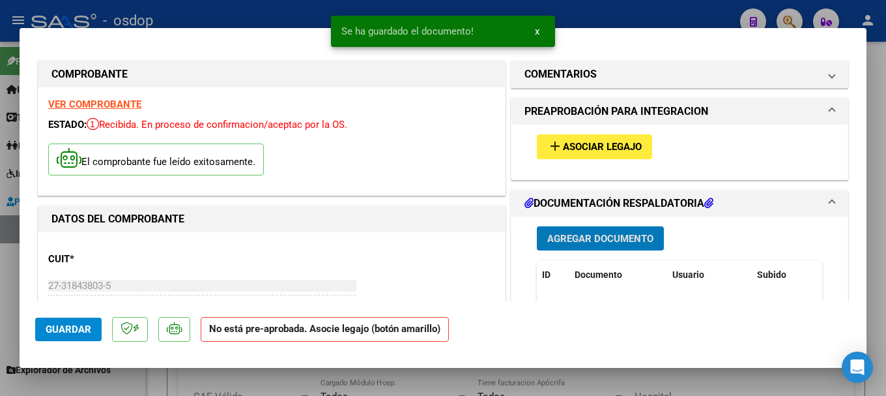
click at [558, 141] on span "Asociar Legajo" at bounding box center [602, 147] width 79 height 12
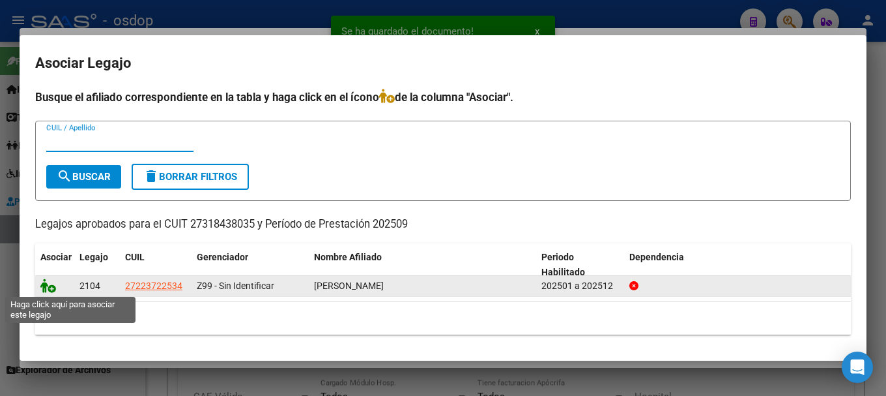
click at [42, 284] on icon at bounding box center [48, 285] width 16 height 14
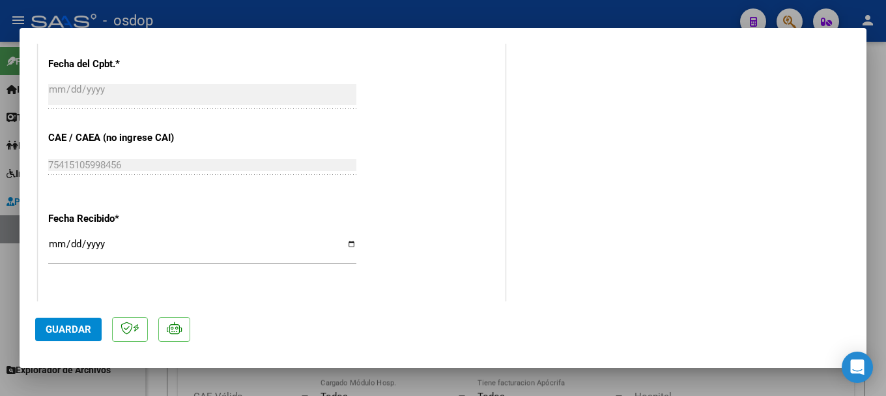
scroll to position [782, 0]
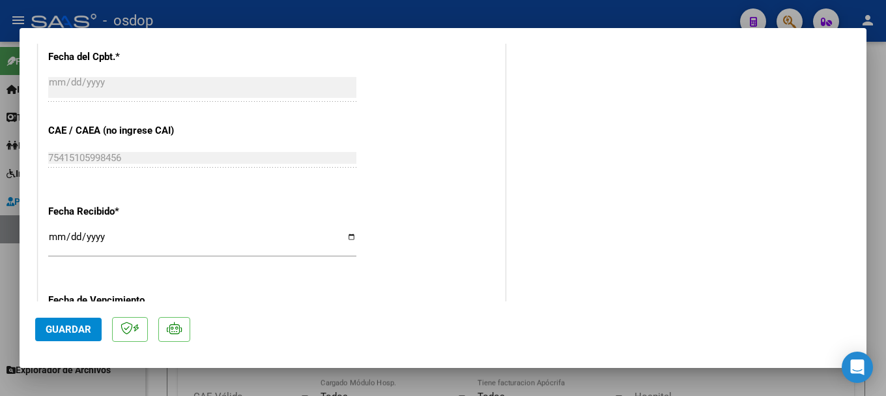
click at [79, 327] on span "Guardar" at bounding box center [69, 329] width 46 height 12
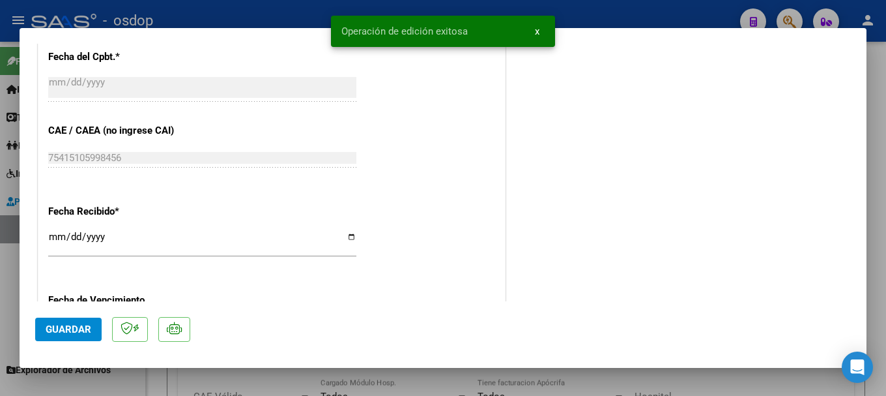
drag, startPoint x: 339, startPoint y: 29, endPoint x: 480, endPoint y: 28, distance: 140.7
click at [473, 25] on snack-bar-container "Operación de edición exitosa x" at bounding box center [443, 31] width 224 height 31
copy span "Operación de edición exitosa"
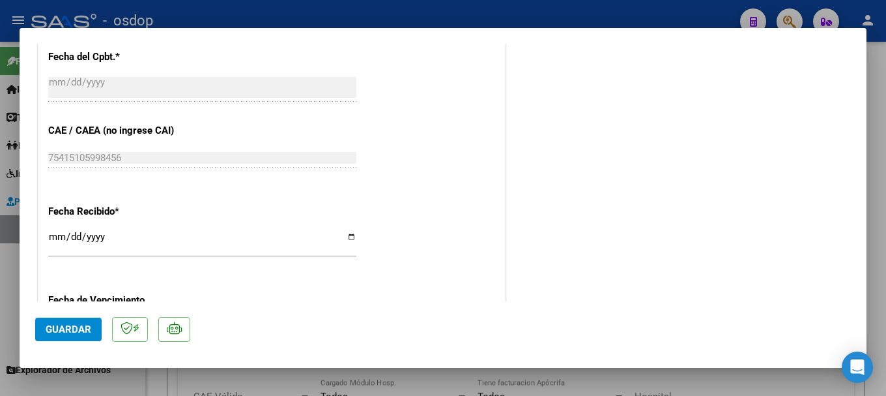
type input "$ 0,00"
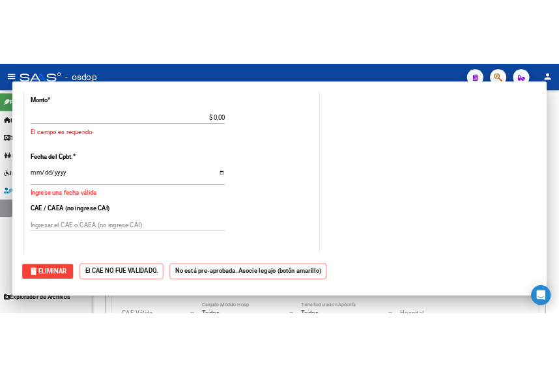
scroll to position [872, 0]
